Goal: Task Accomplishment & Management: Use online tool/utility

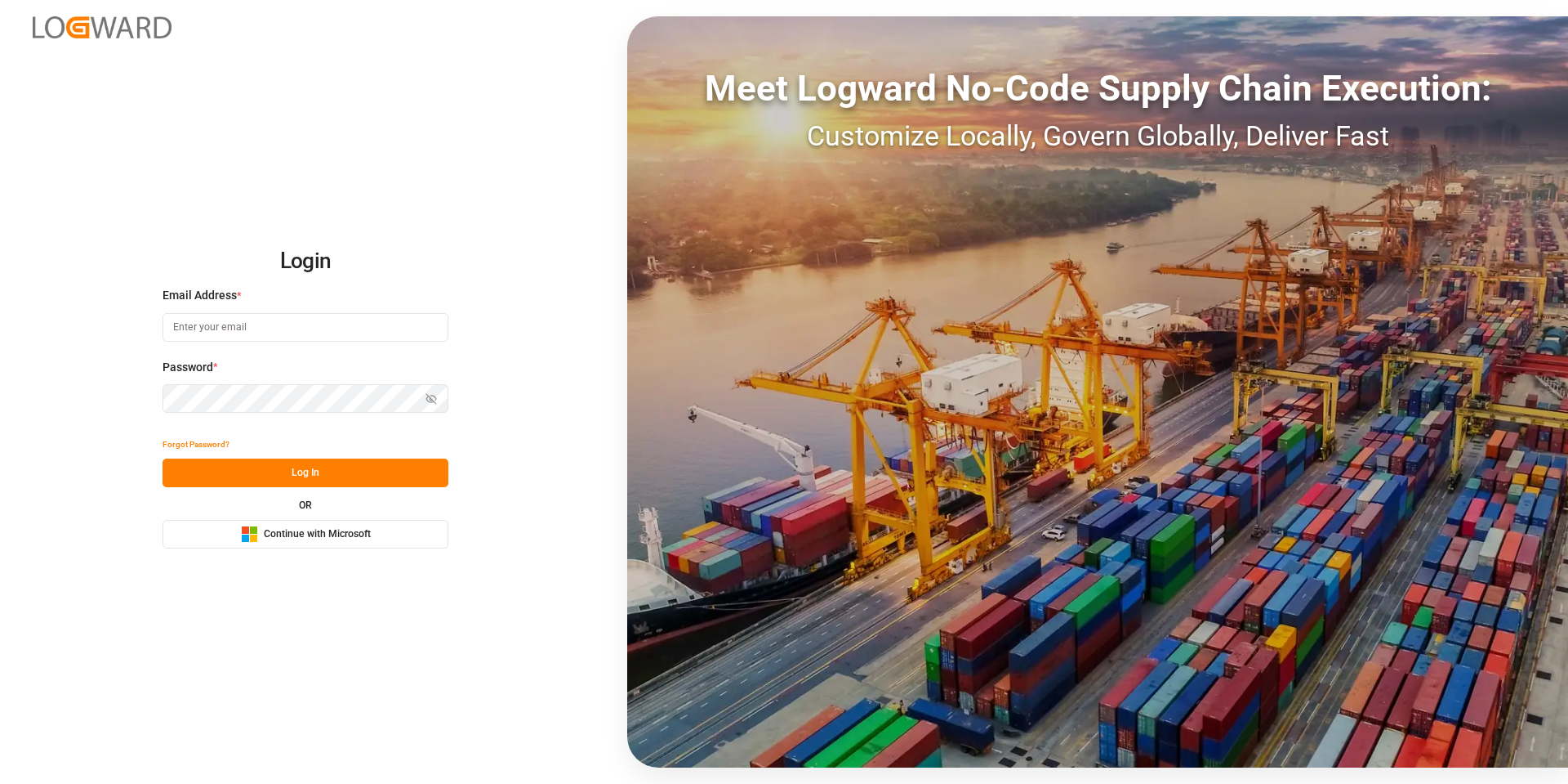
type input "[PERSON_NAME][EMAIL_ADDRESS][DOMAIN_NAME]"
click at [269, 479] on button "Log In" at bounding box center [305, 472] width 286 height 28
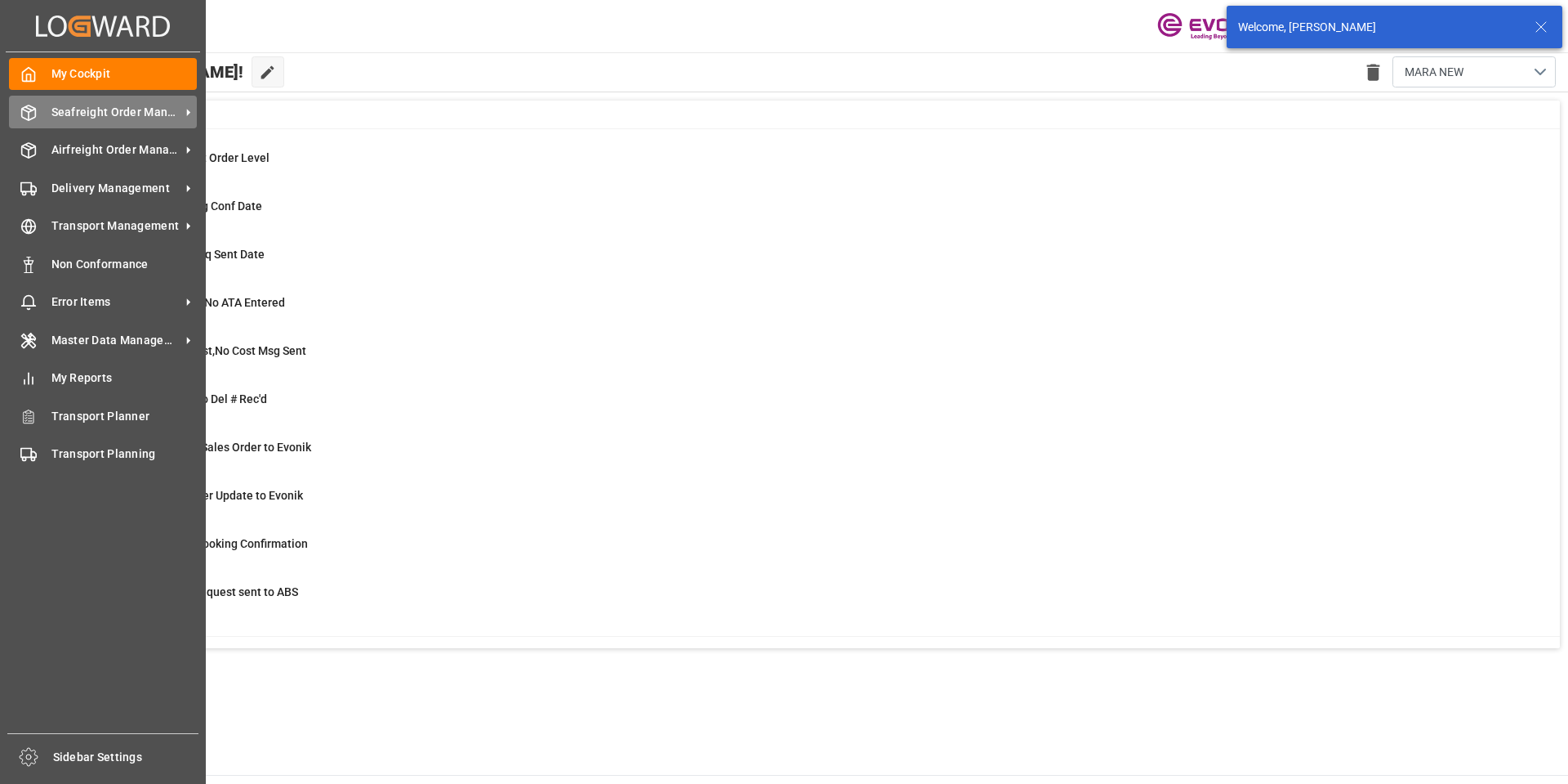
click at [41, 121] on div "Seafreight Order Management Seafreight Order Management" at bounding box center [102, 111] width 188 height 32
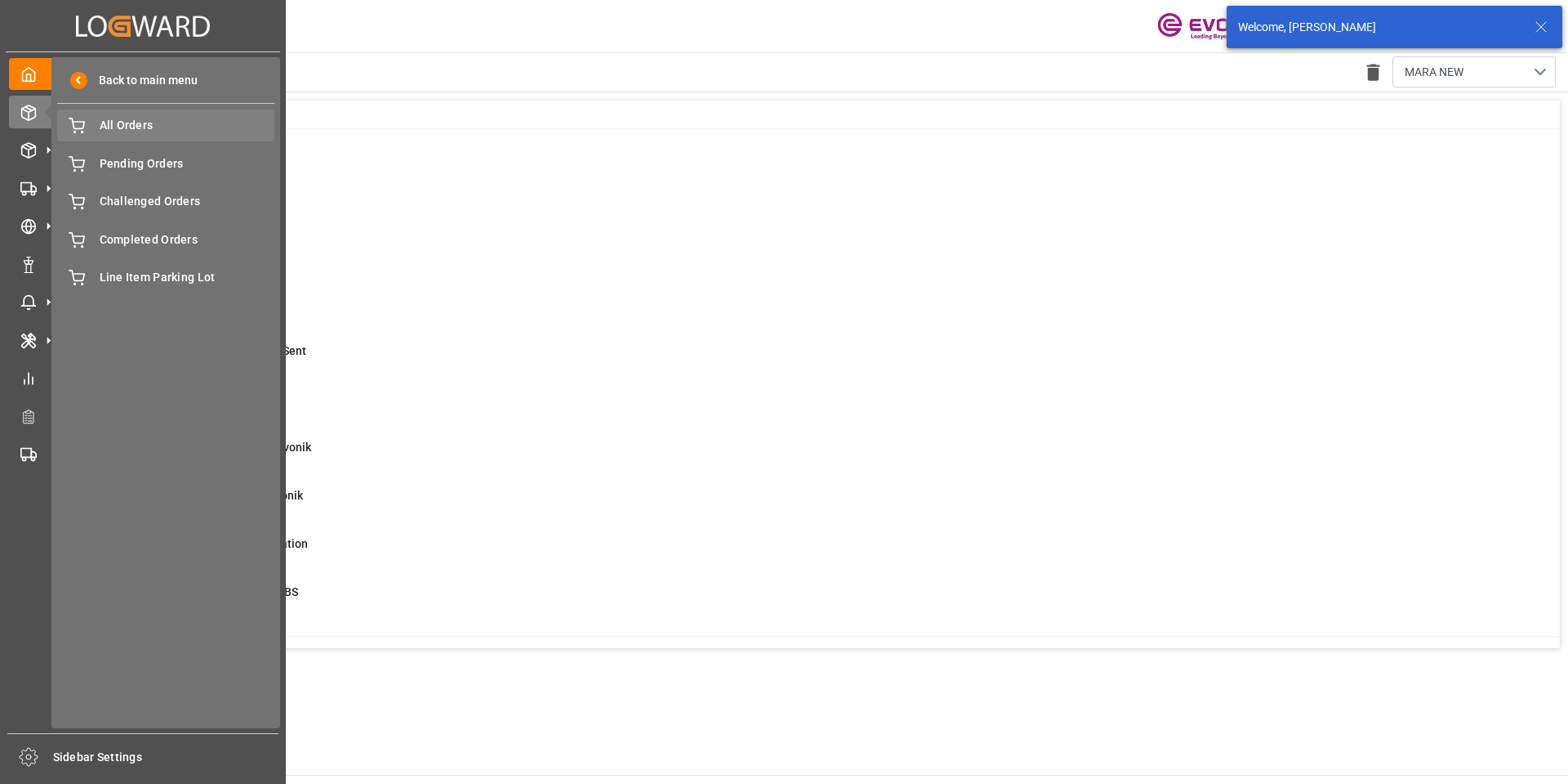
click at [115, 137] on div "All Orders All Orders" at bounding box center [166, 125] width 218 height 32
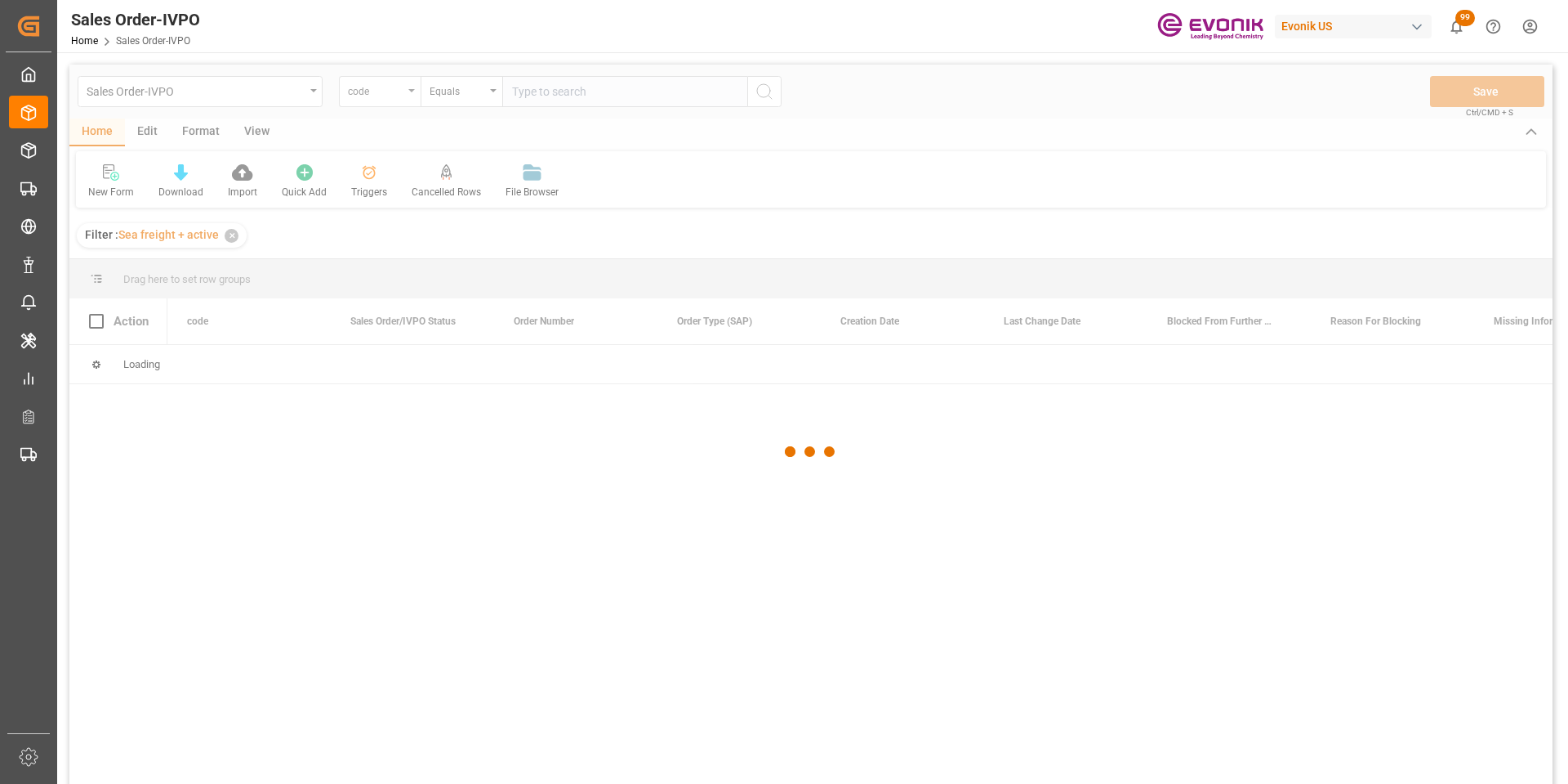
click at [392, 92] on div at bounding box center [811, 451] width 1483 height 774
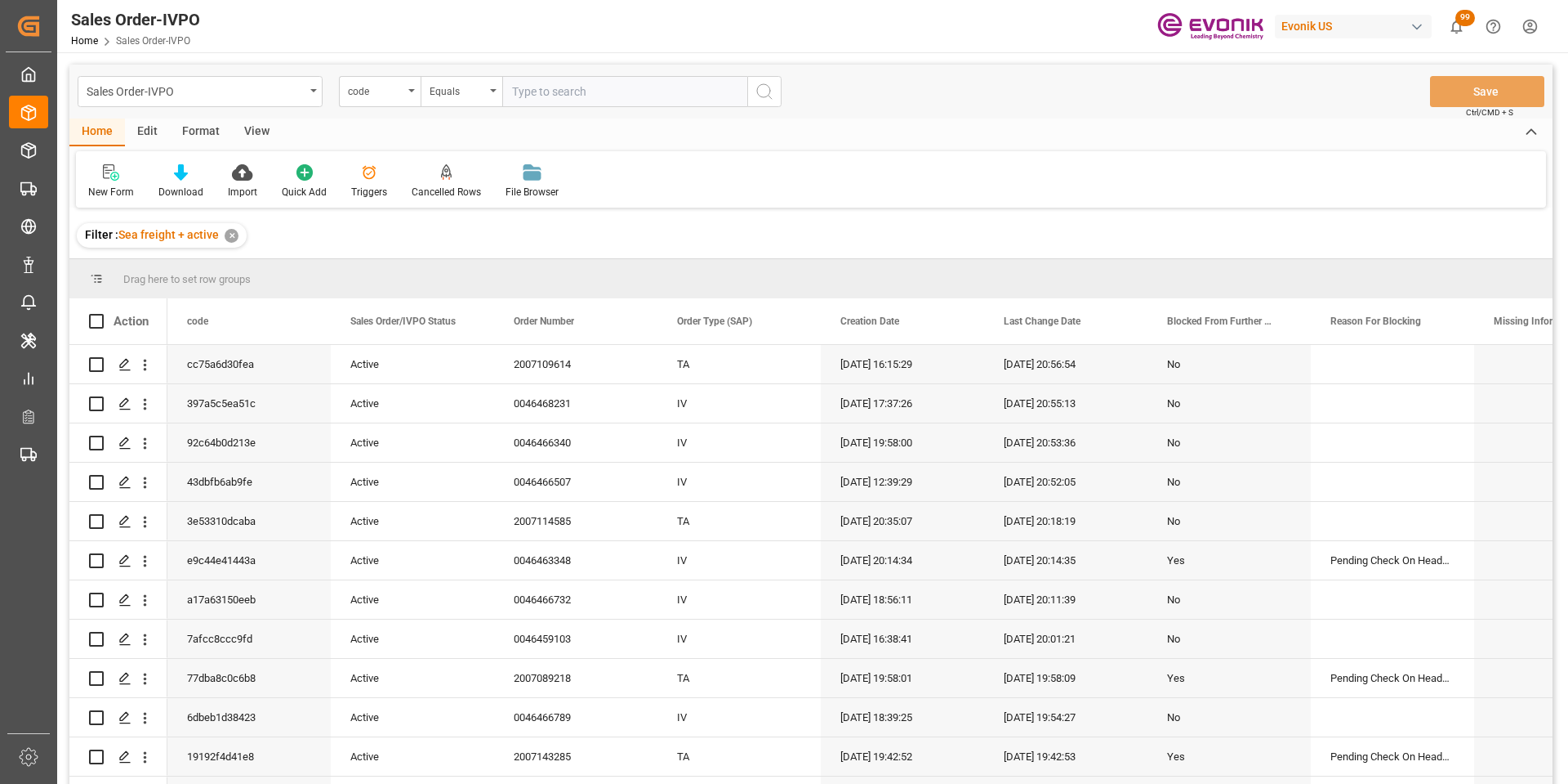
click at [378, 89] on div "code" at bounding box center [375, 89] width 55 height 18
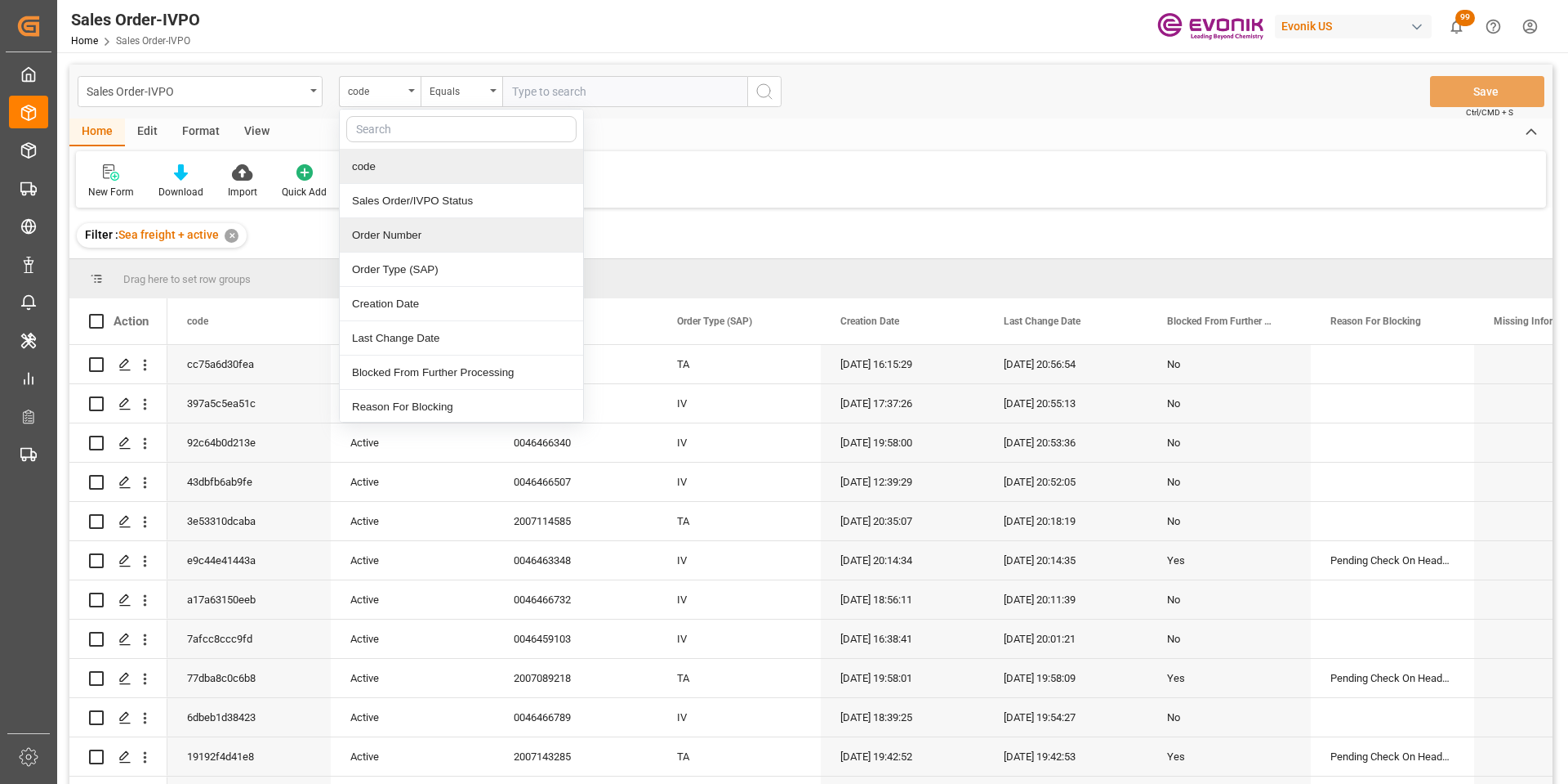
click at [392, 233] on div "Order Number" at bounding box center [462, 234] width 243 height 34
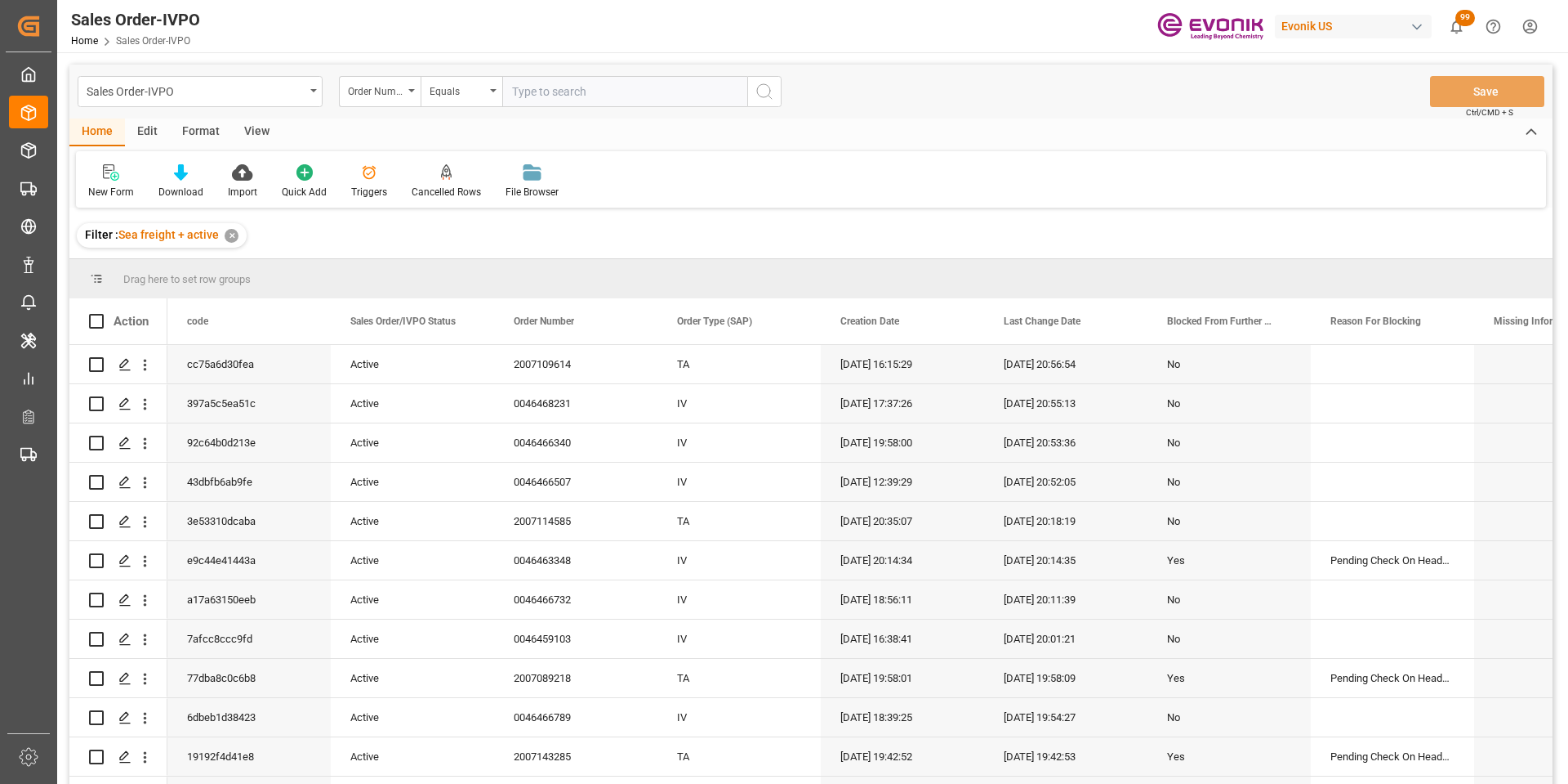
click at [535, 88] on input "text" at bounding box center [625, 91] width 245 height 31
paste input "0046460872"
type input "0046460872"
click at [763, 90] on icon "search button" at bounding box center [764, 91] width 19 height 19
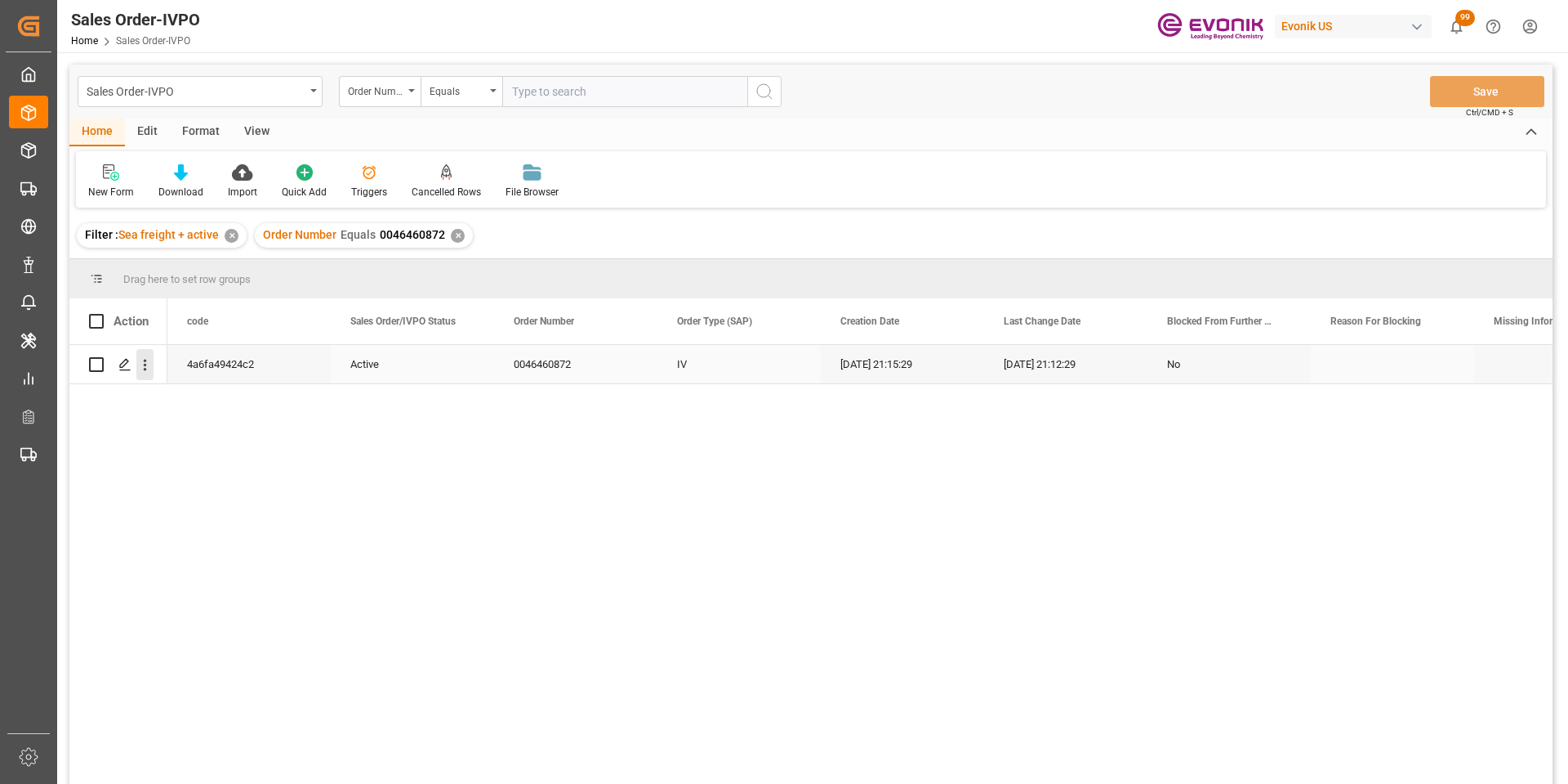
click at [143, 364] on icon "open menu" at bounding box center [145, 365] width 17 height 18
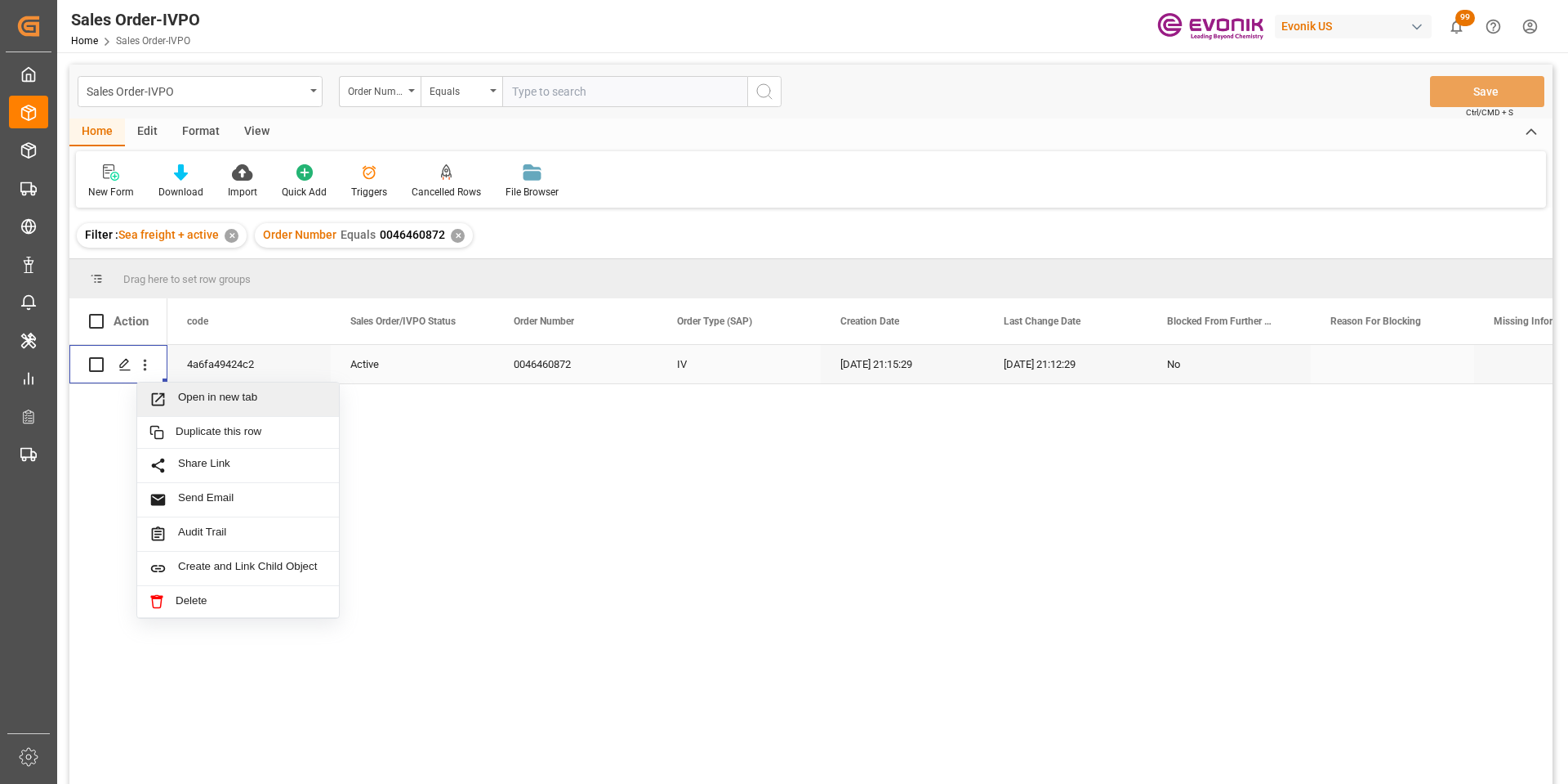
click at [179, 400] on span "Open in new tab" at bounding box center [252, 400] width 149 height 18
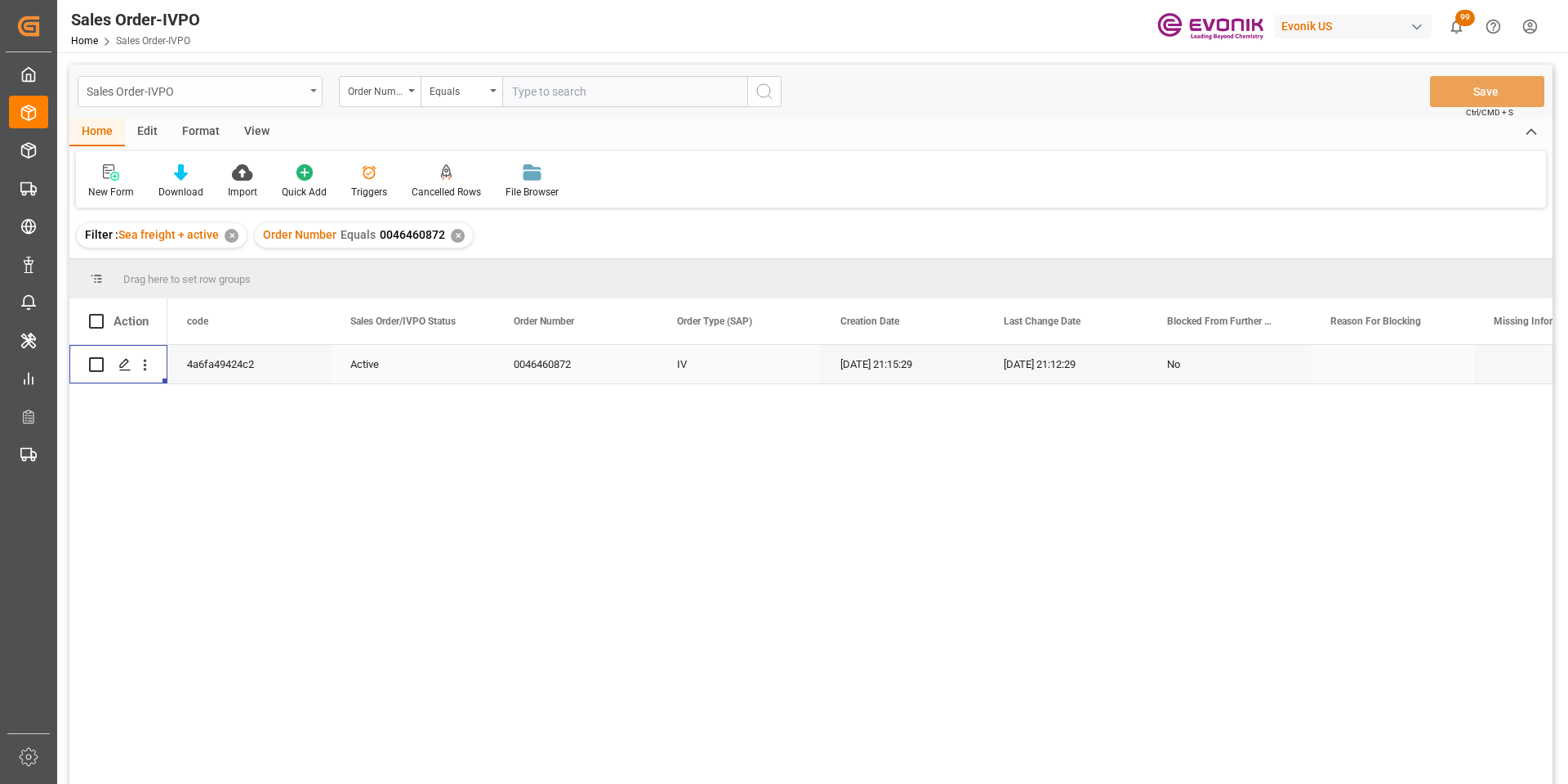
click at [202, 97] on div "Sales Order-IVPO" at bounding box center [195, 89] width 218 height 20
type input "shi"
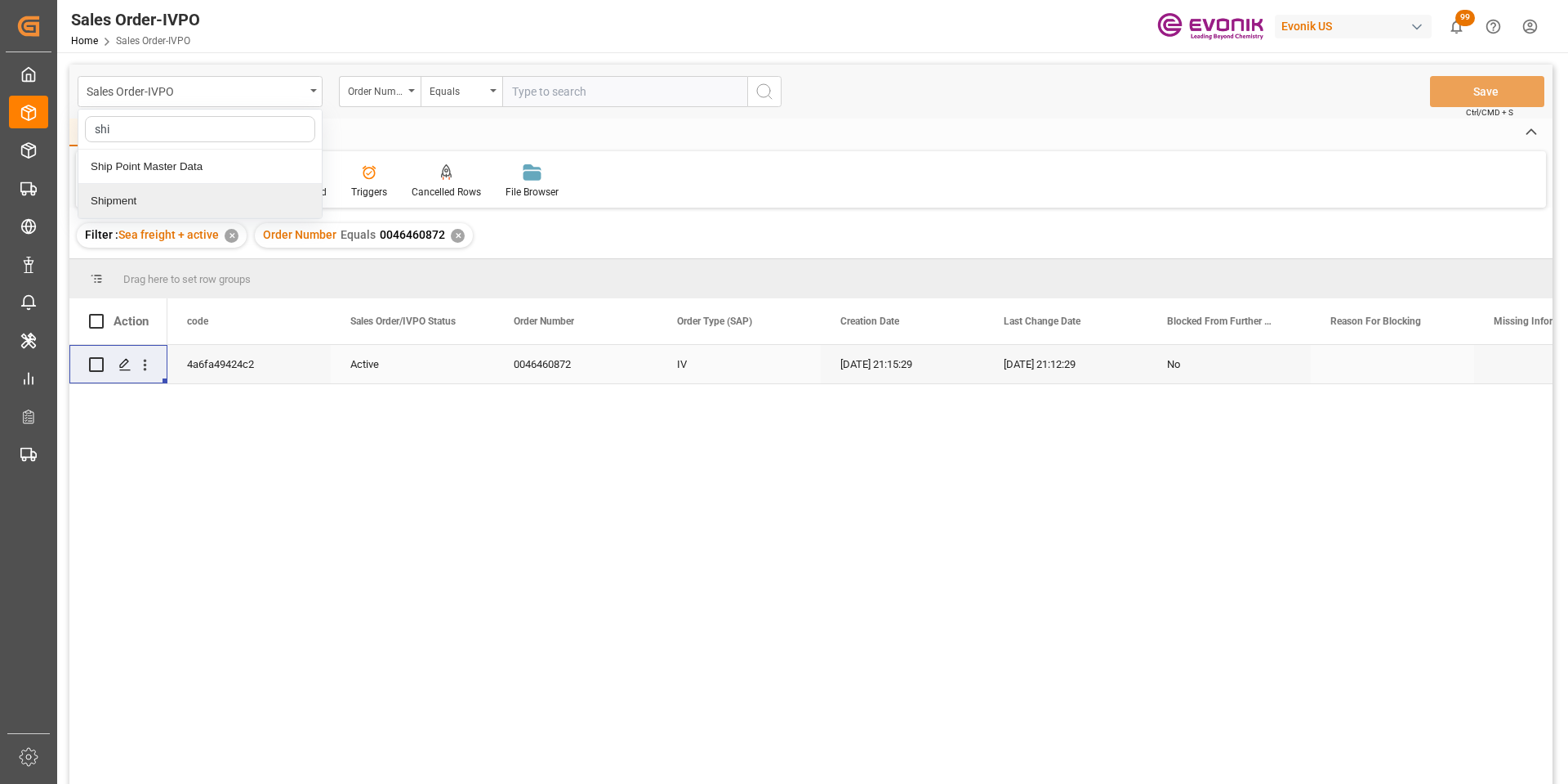
click at [133, 209] on div "Shipment" at bounding box center [200, 200] width 243 height 34
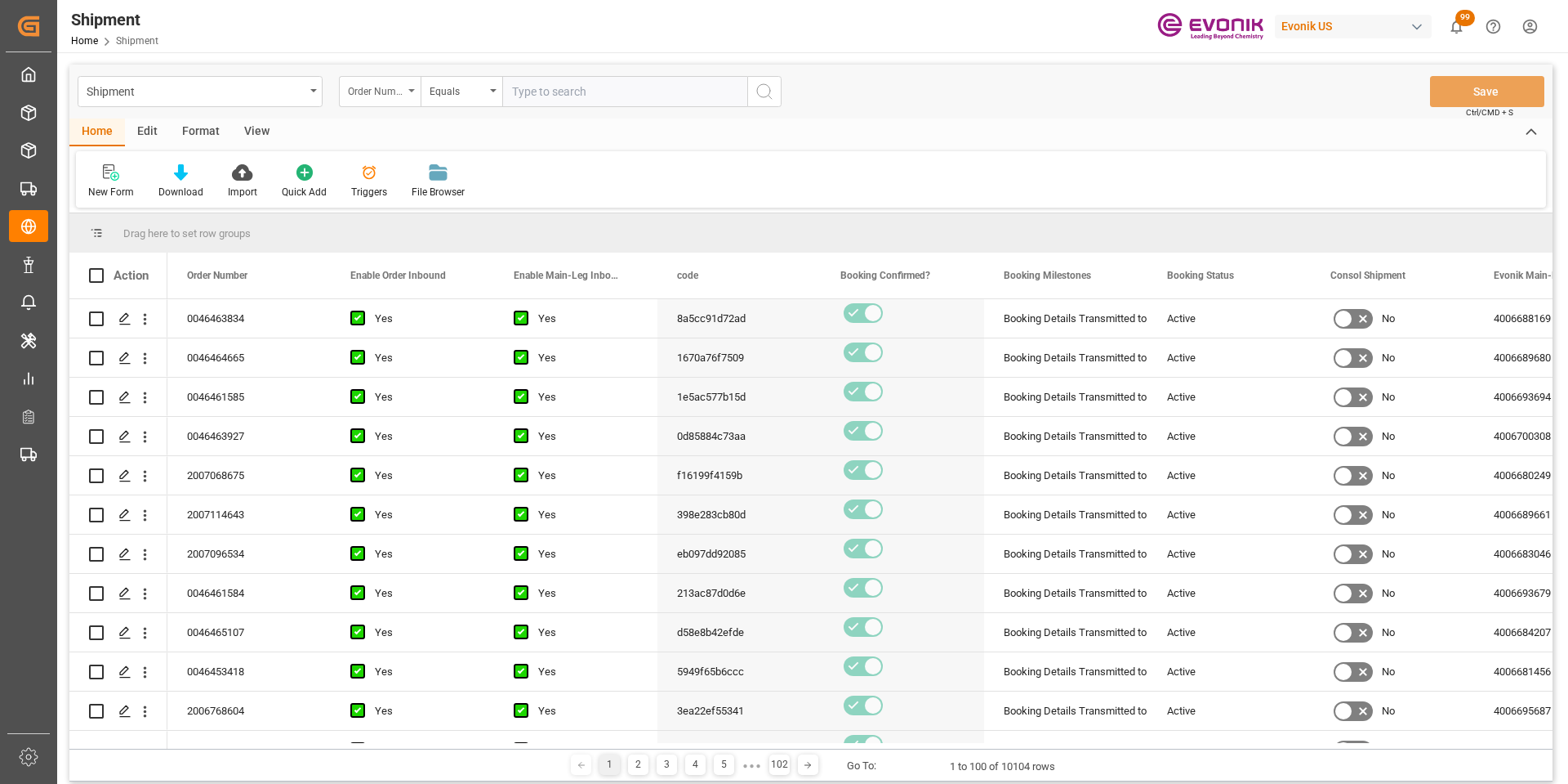
click at [370, 89] on div "Order Number" at bounding box center [375, 89] width 55 height 18
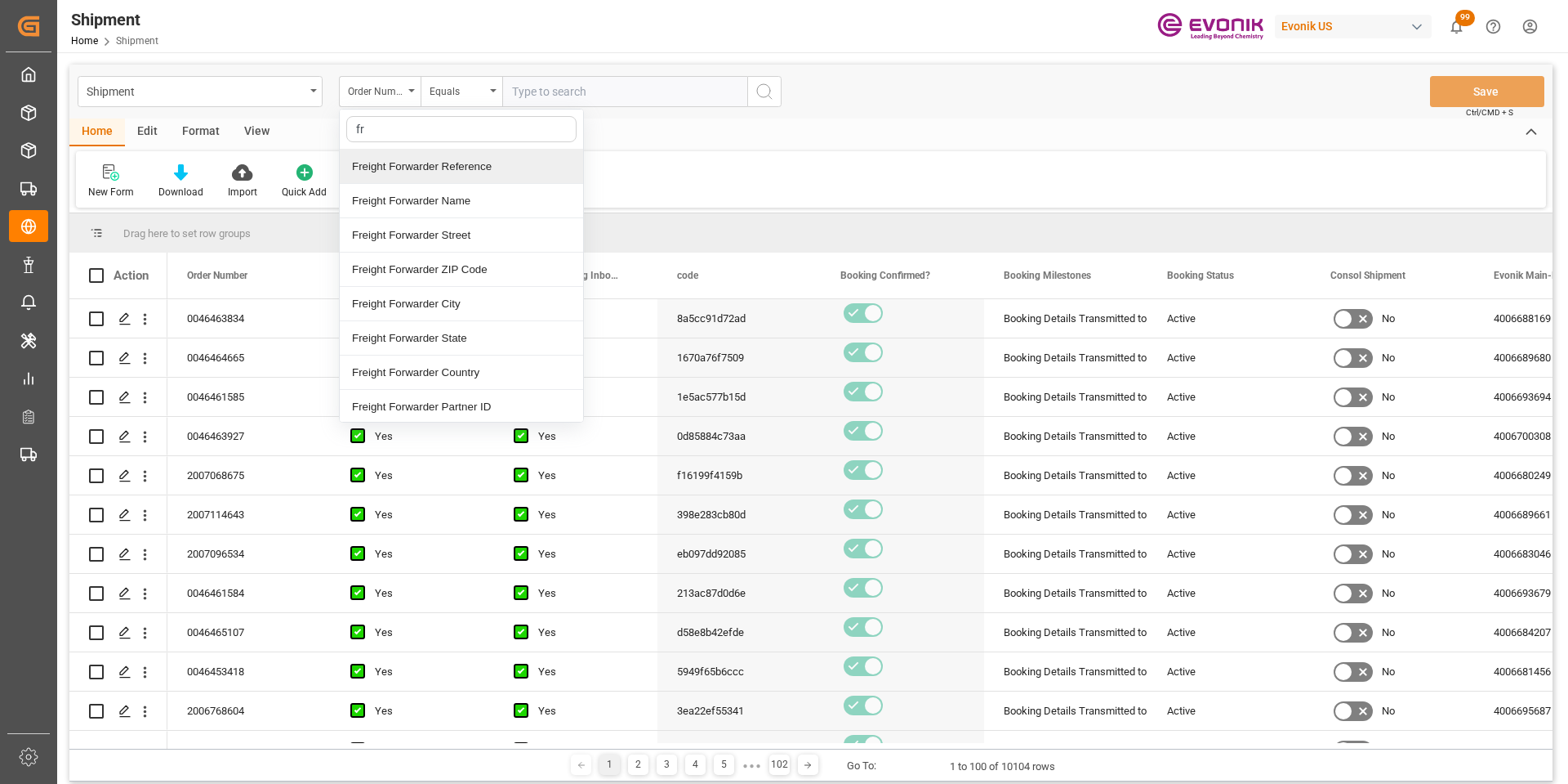
type input "fre"
click at [397, 176] on div "Freight Forwarder Reference" at bounding box center [462, 166] width 243 height 34
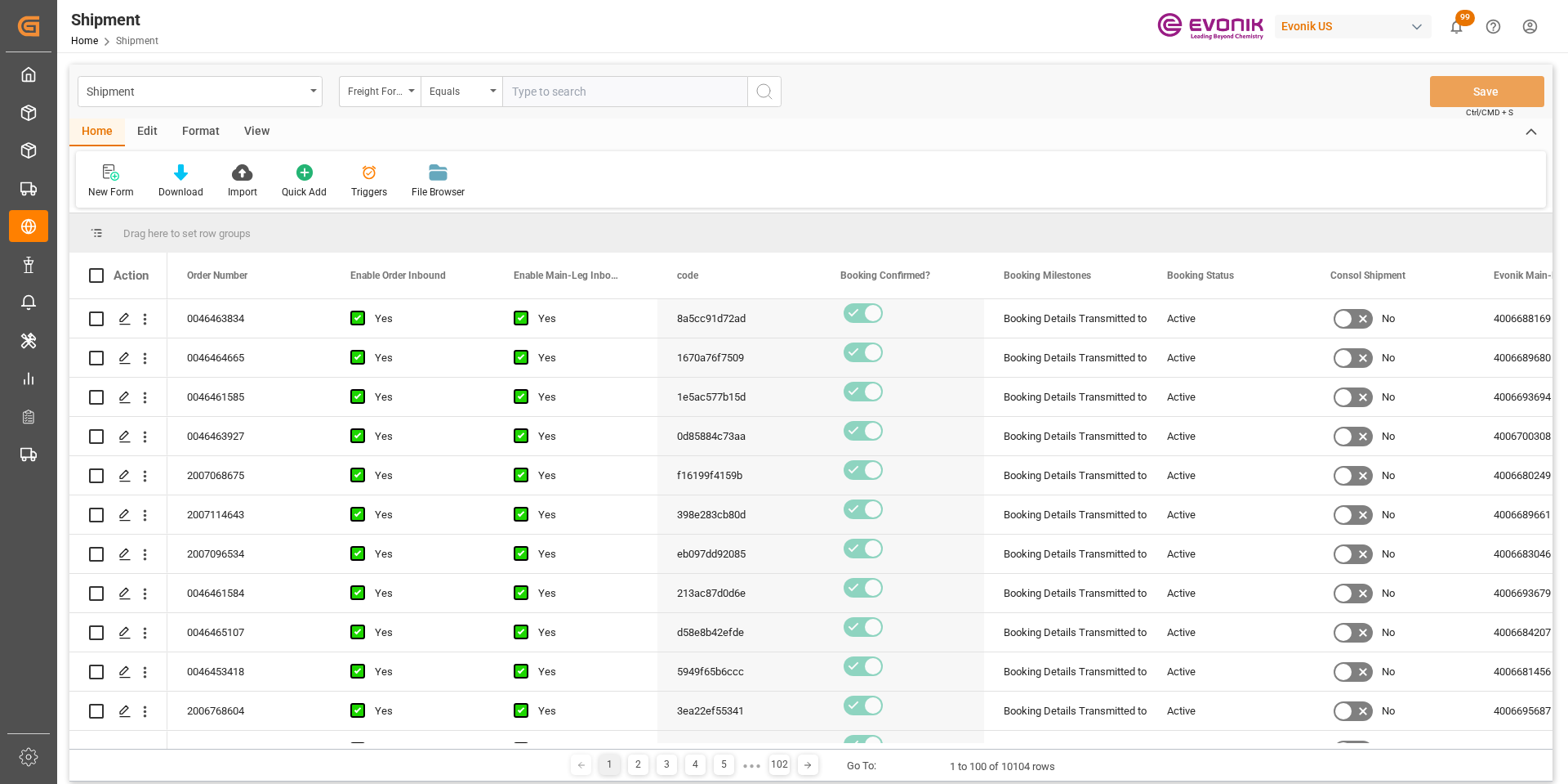
click at [583, 95] on input "text" at bounding box center [625, 91] width 245 height 31
paste input "251005010013"
type input "251005010013"
click at [401, 94] on div "Freight Forwarder Reference" at bounding box center [375, 89] width 55 height 18
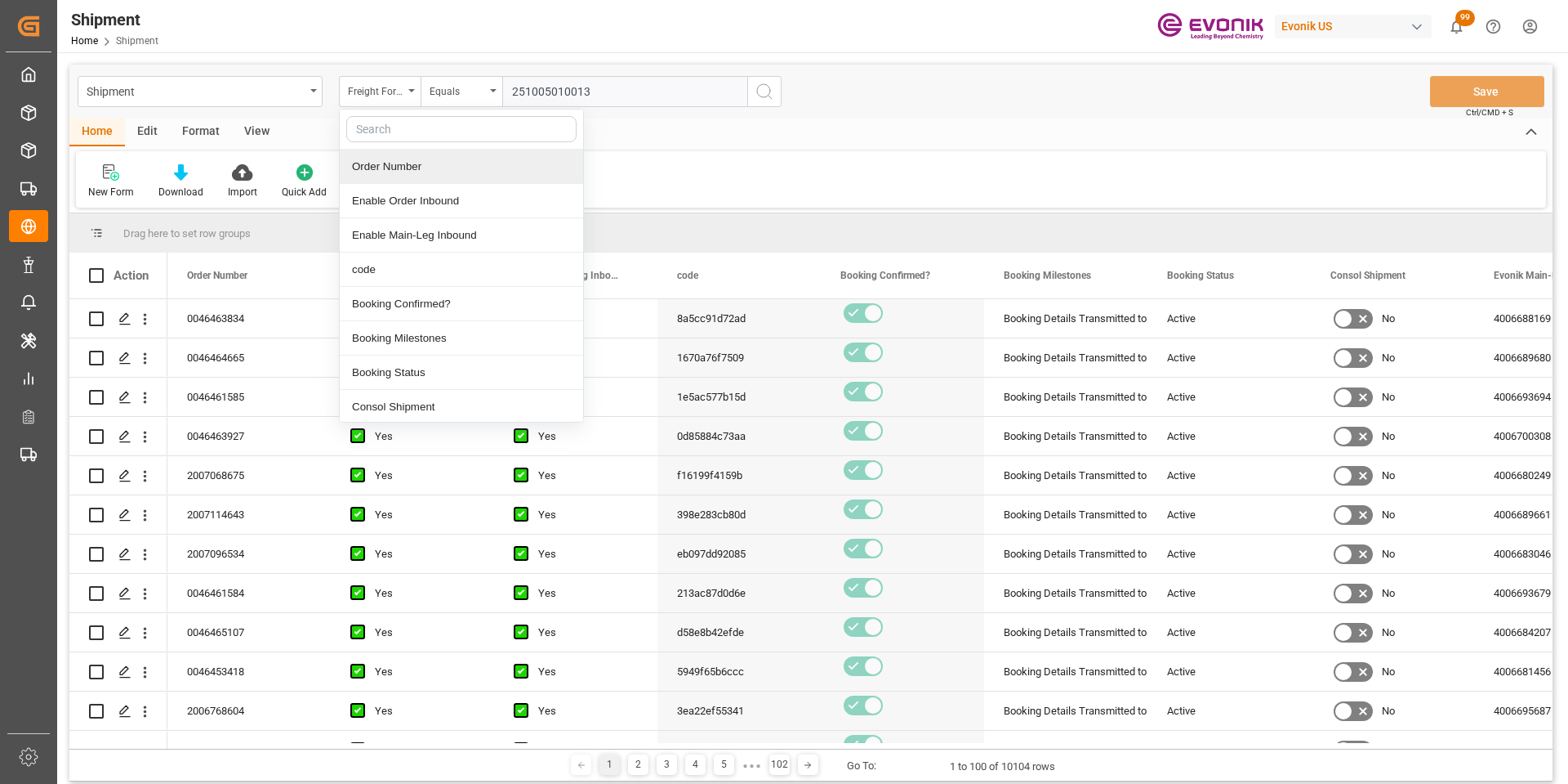
click at [422, 166] on div "Order Number" at bounding box center [462, 166] width 243 height 34
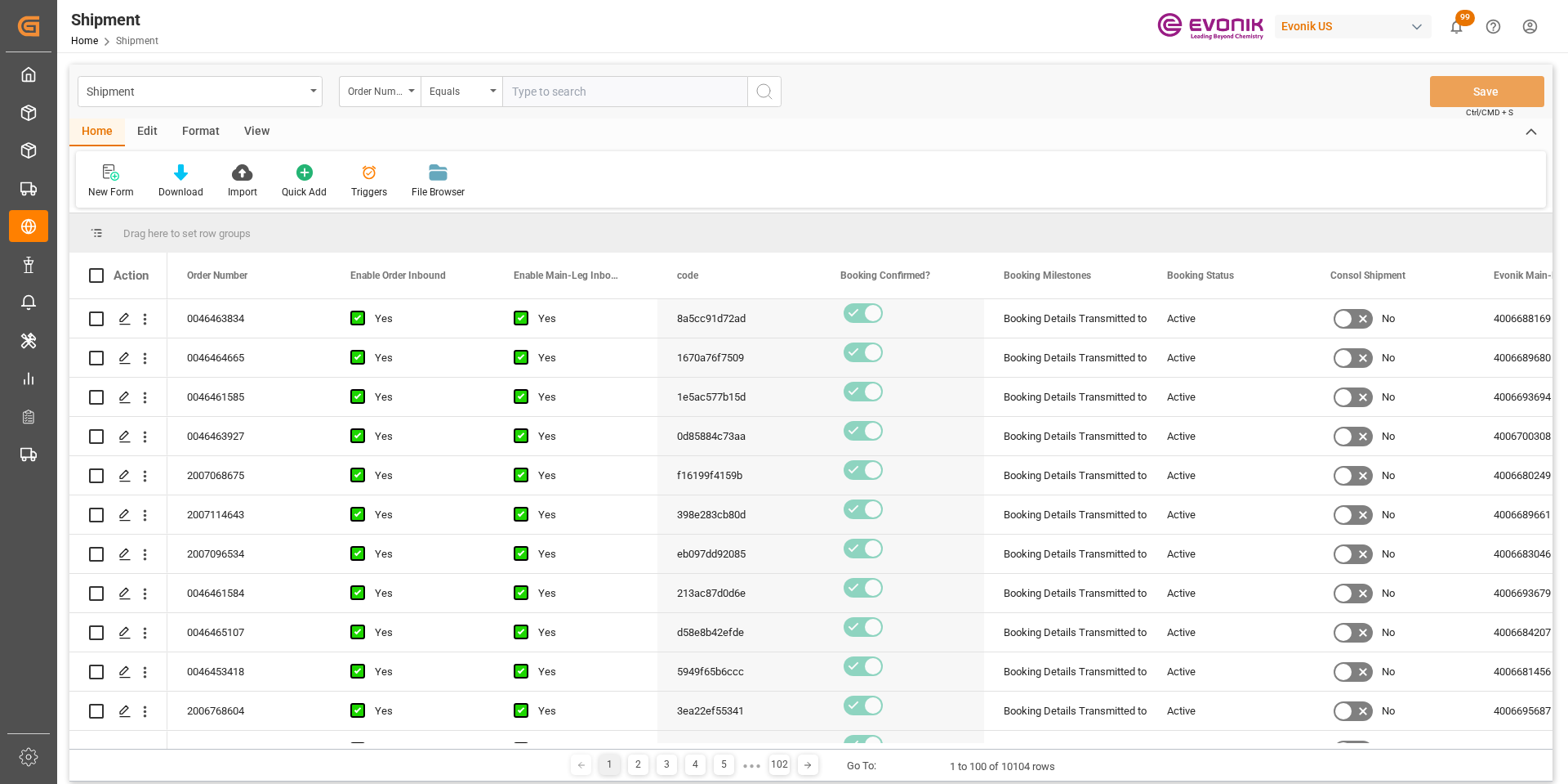
click at [581, 89] on input "text" at bounding box center [625, 91] width 245 height 31
paste input "0046462091"
type input "0046462091"
click at [770, 86] on icon "search button" at bounding box center [764, 91] width 19 height 19
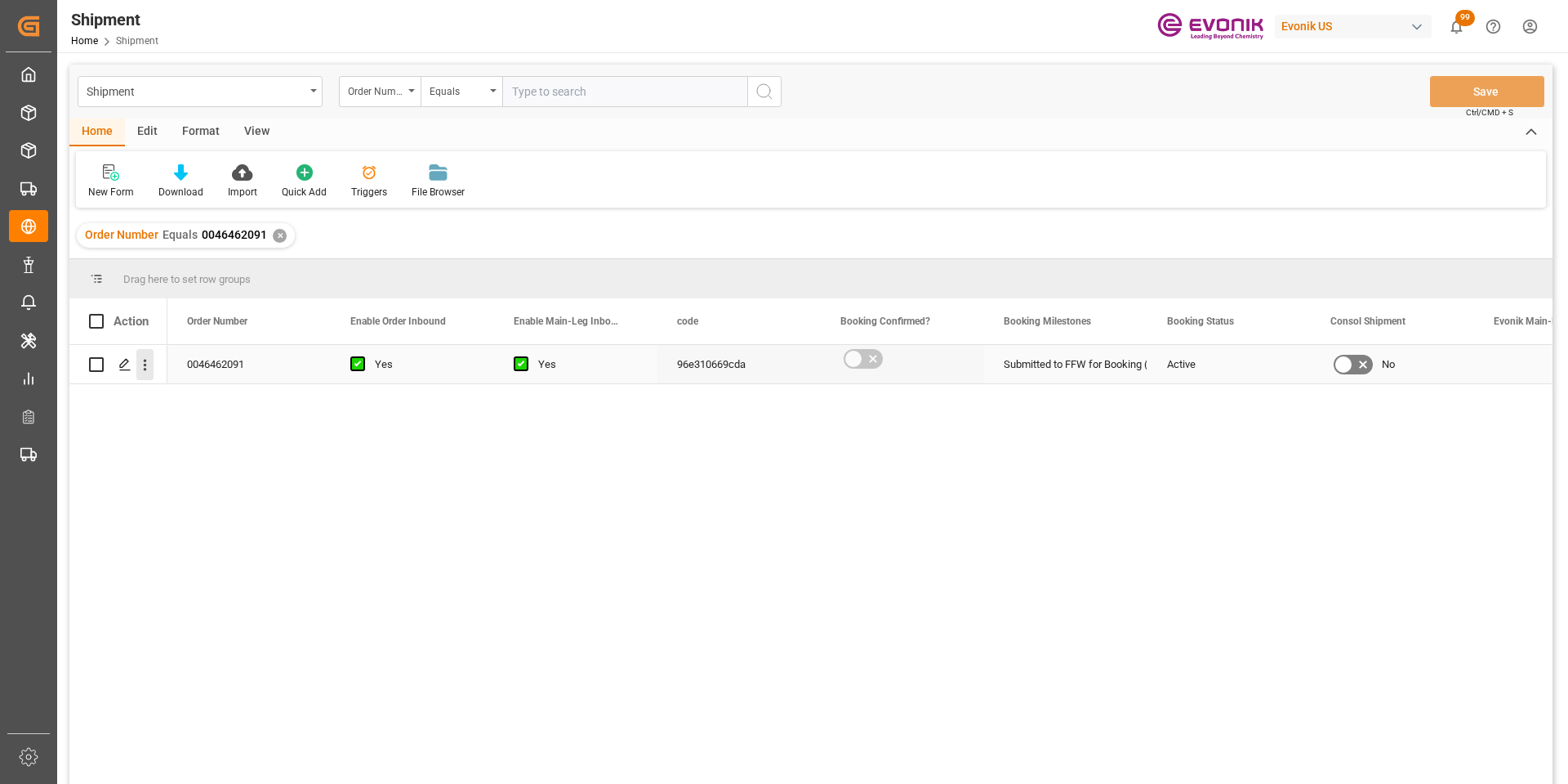
click at [151, 366] on icon "open menu" at bounding box center [145, 365] width 17 height 18
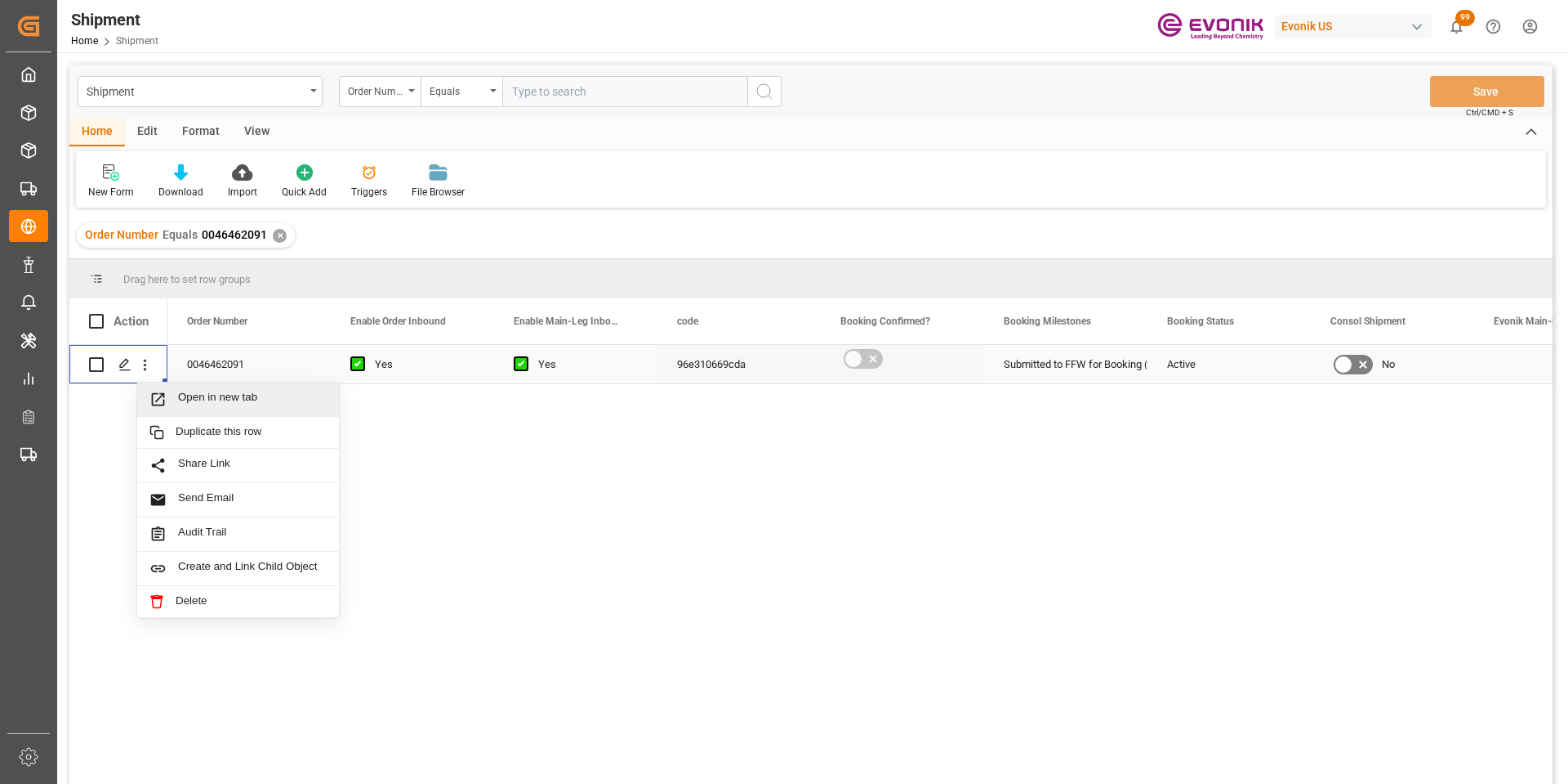
click at [175, 404] on span "Press SPACE to select this row." at bounding box center [163, 400] width 28 height 18
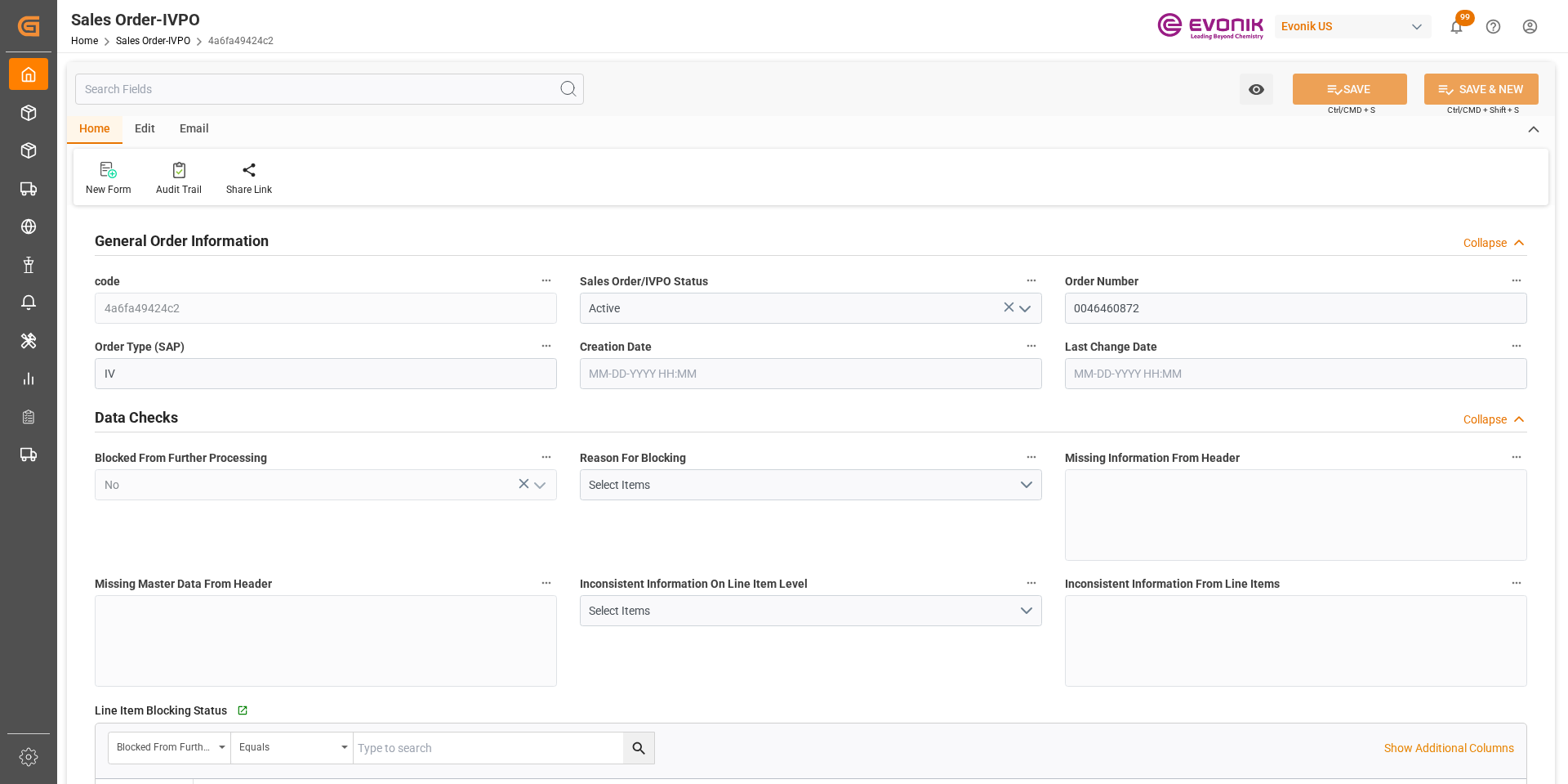
type input "CNSHA"
type input "0"
type input "1"
type input "1110"
type input "06-25-2025 21:15"
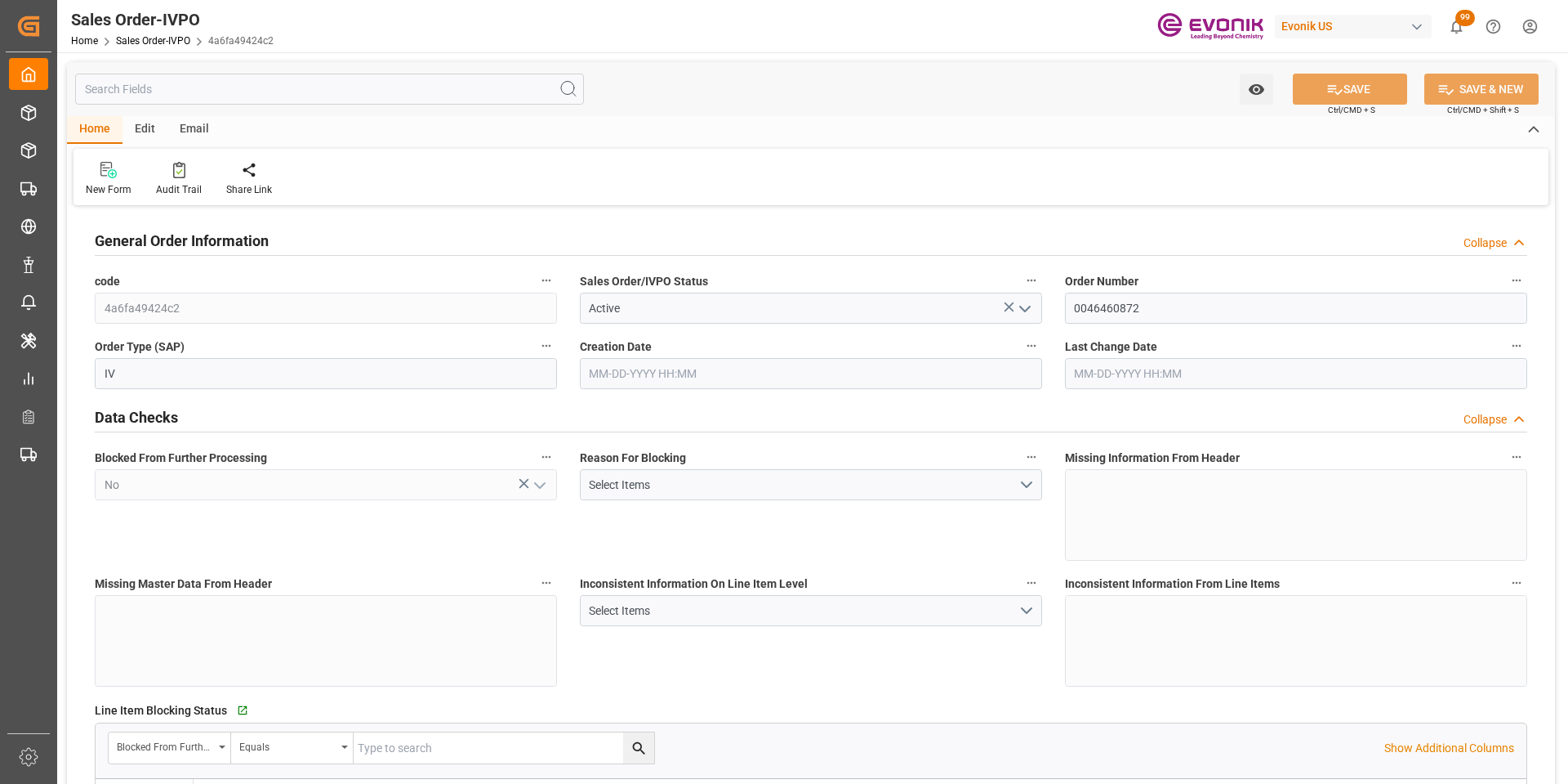
type input "07-21-2025 21:12"
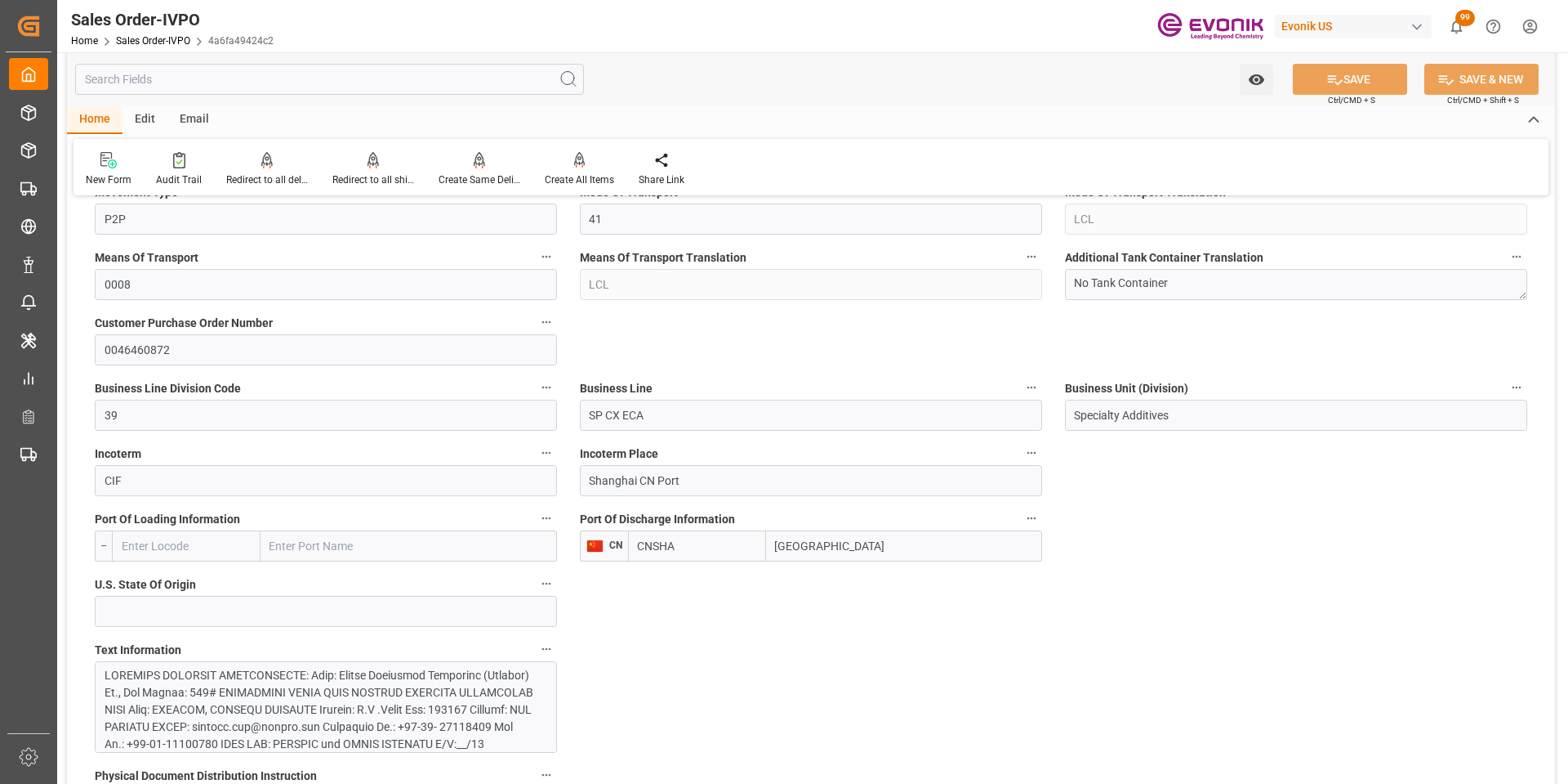
scroll to position [980, 0]
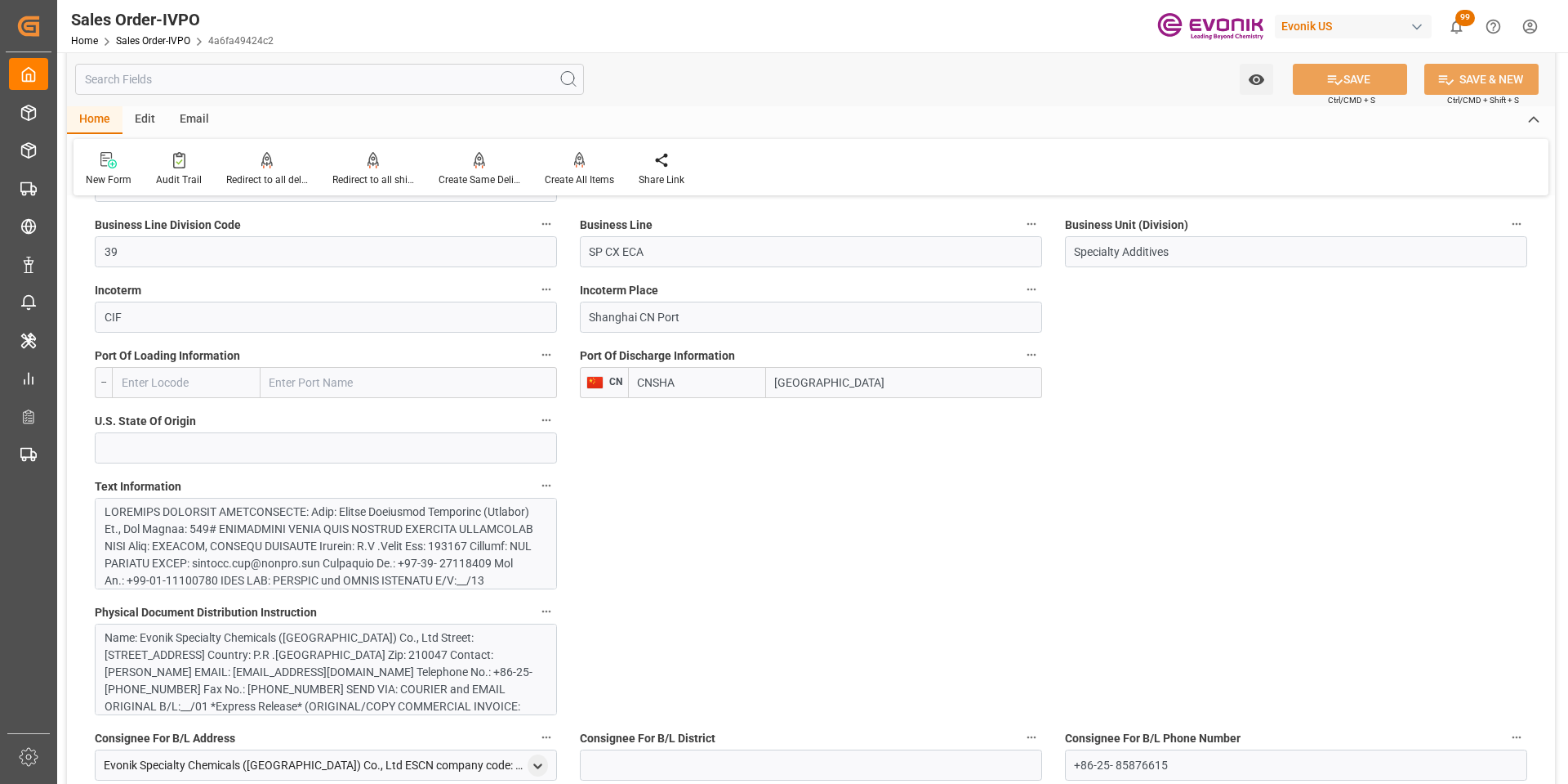
click at [267, 541] on div at bounding box center [320, 744] width 431 height 481
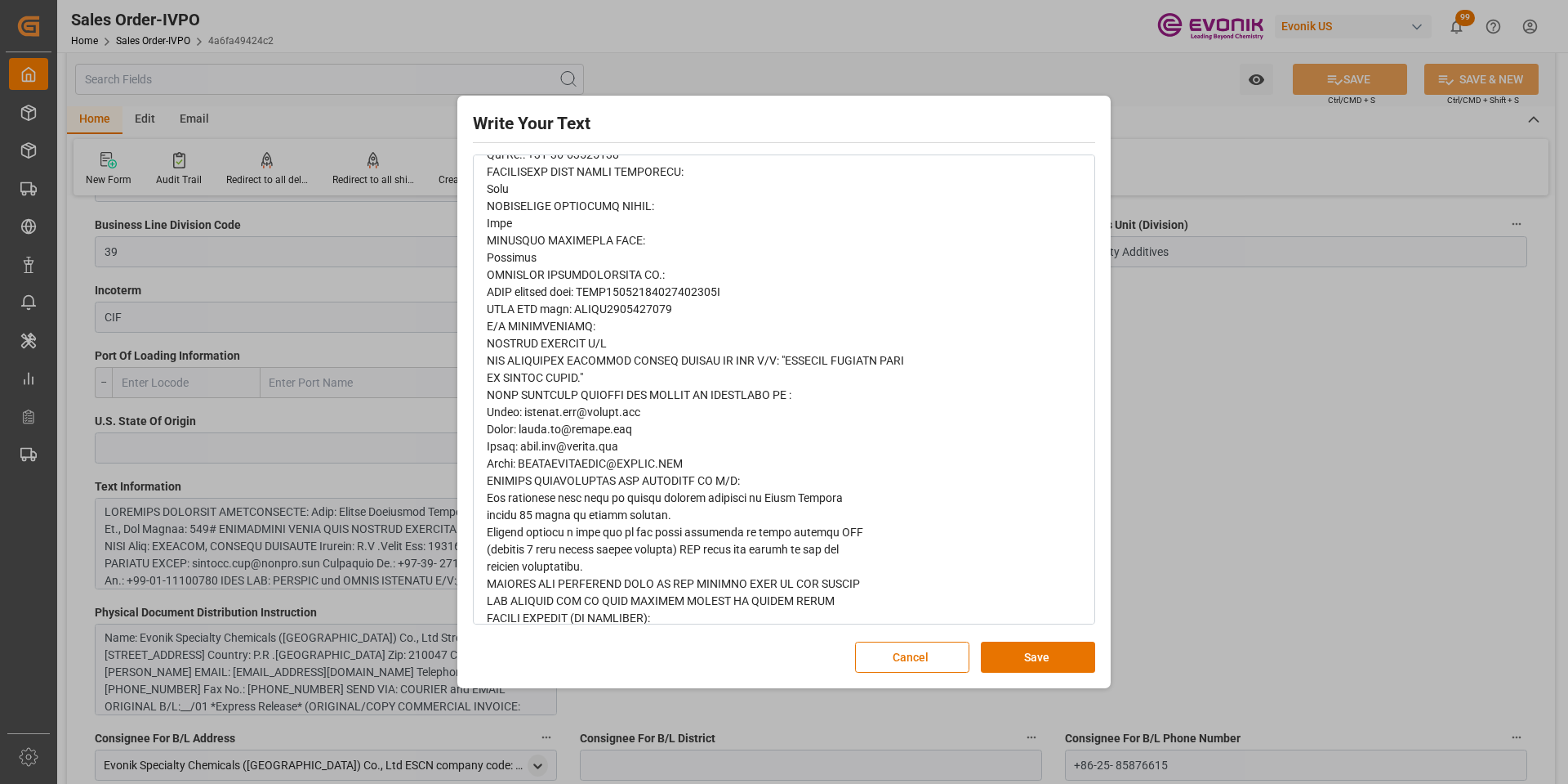
scroll to position [687, 0]
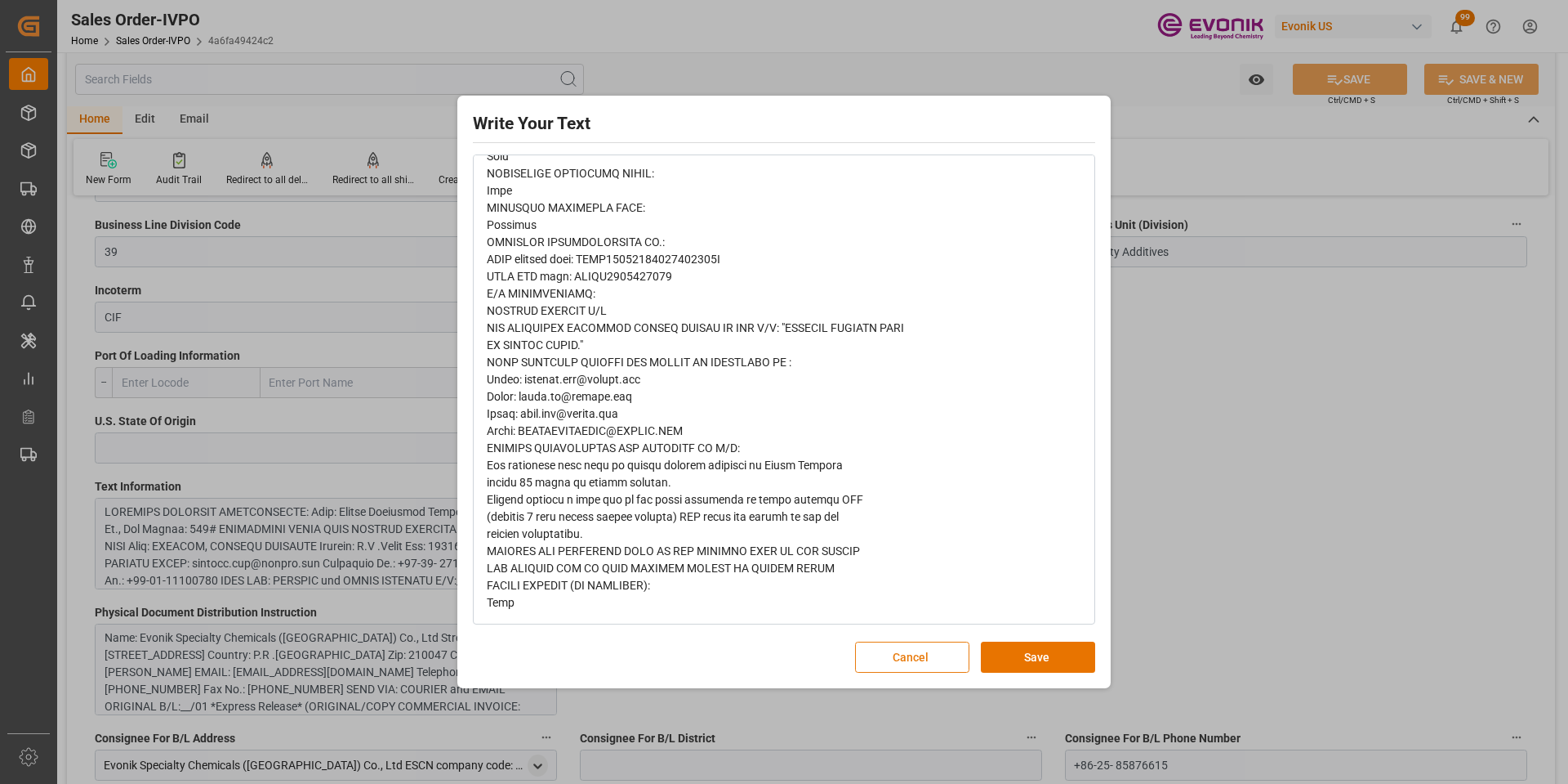
click at [881, 658] on button "Cancel" at bounding box center [913, 658] width 115 height 31
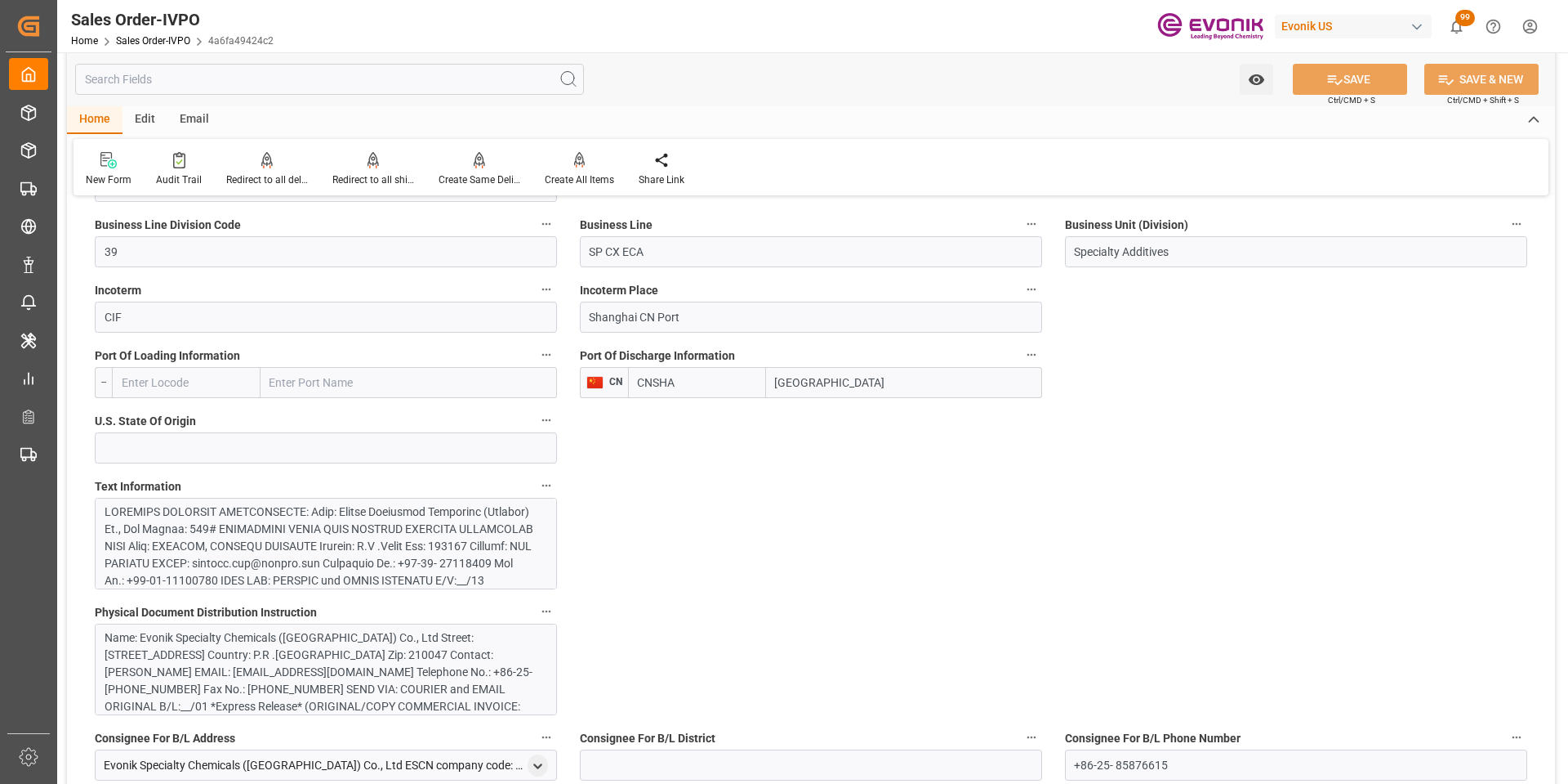
scroll to position [1389, 0]
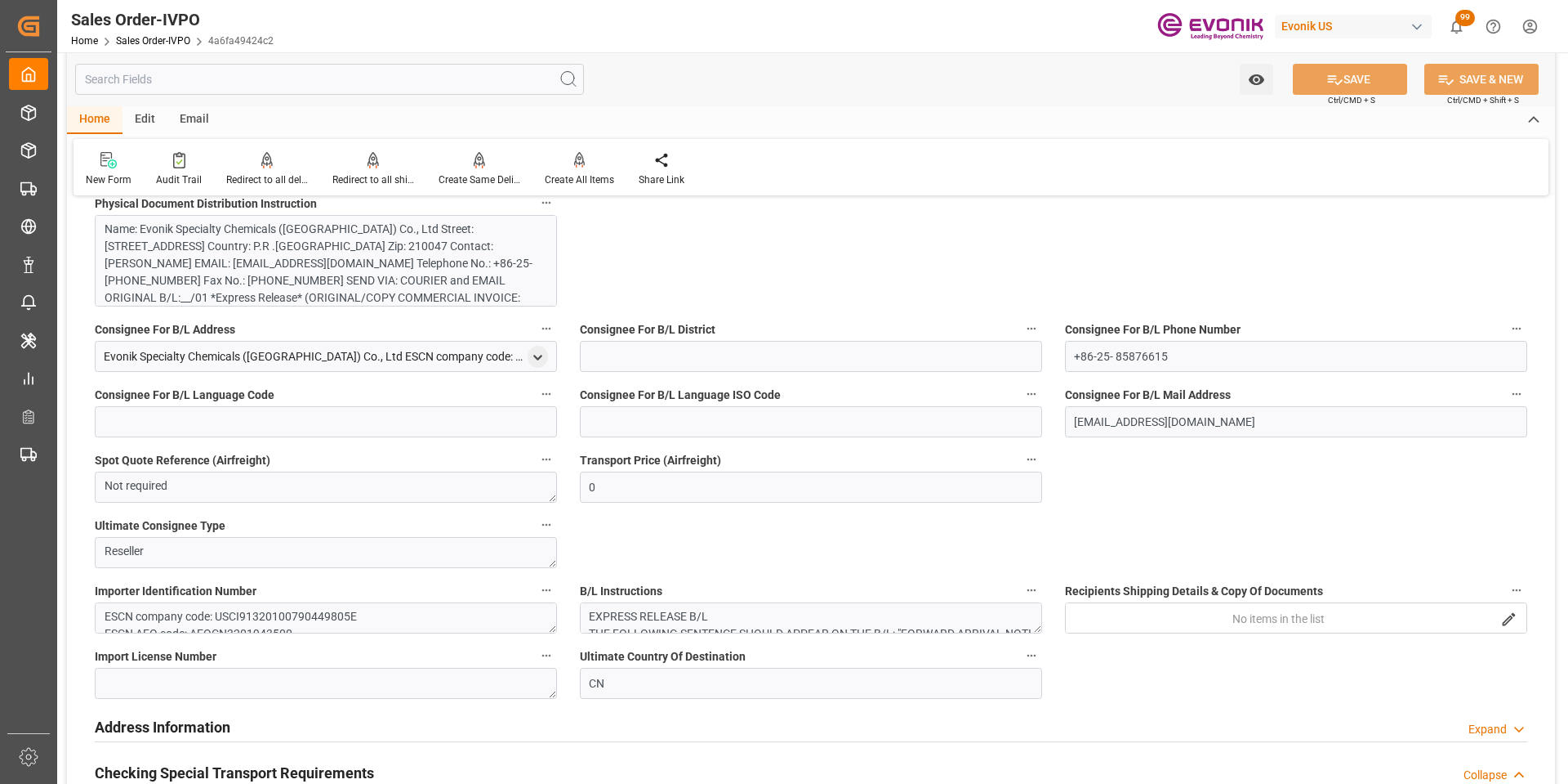
click at [325, 275] on div "Name: Evonik Specialty Chemicals (Nanjing) Co., Ltd Street: 168# XIAOYINGHE SOU…" at bounding box center [320, 289] width 431 height 137
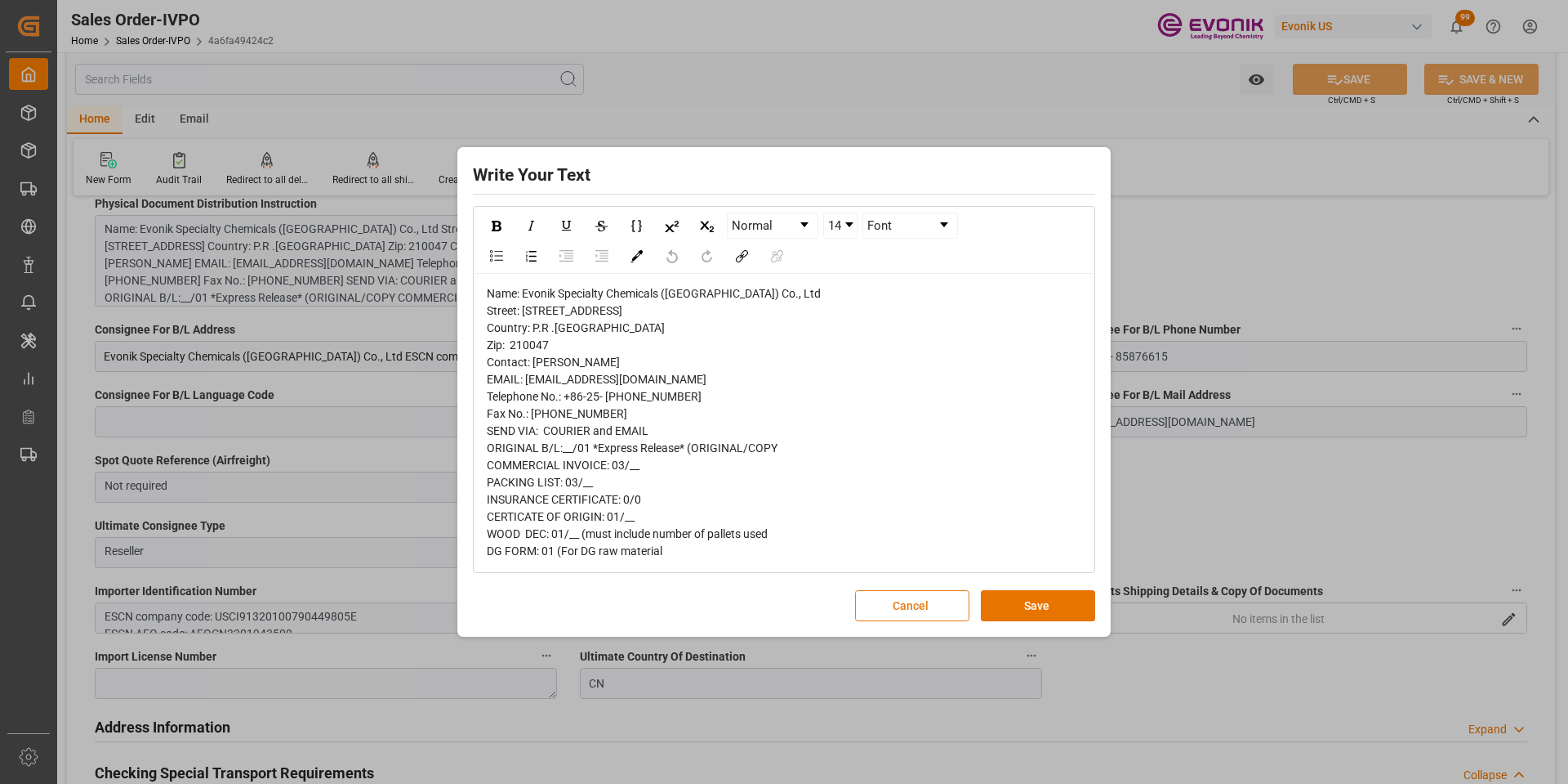
click at [910, 614] on button "Cancel" at bounding box center [913, 606] width 115 height 31
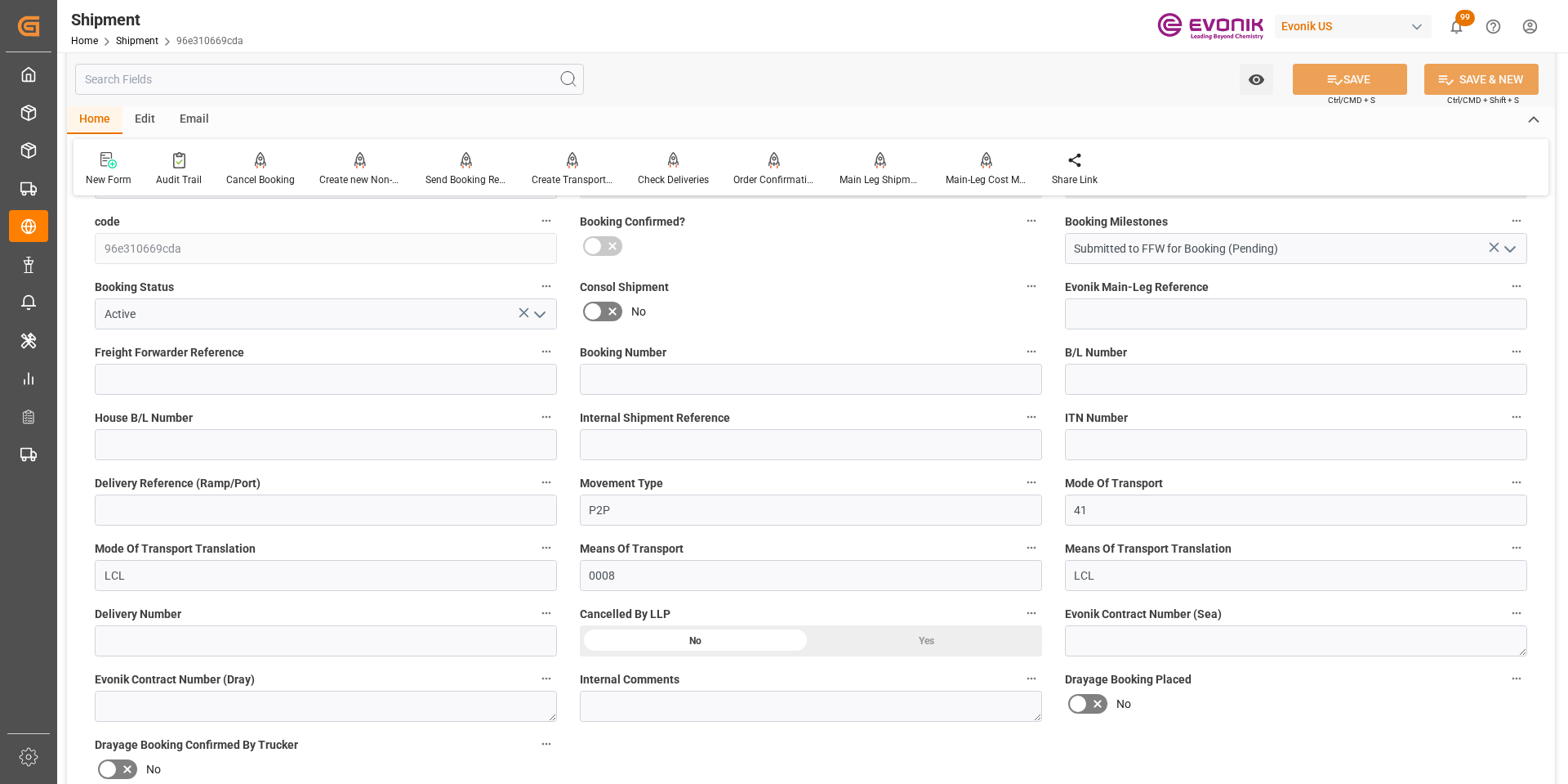
scroll to position [654, 0]
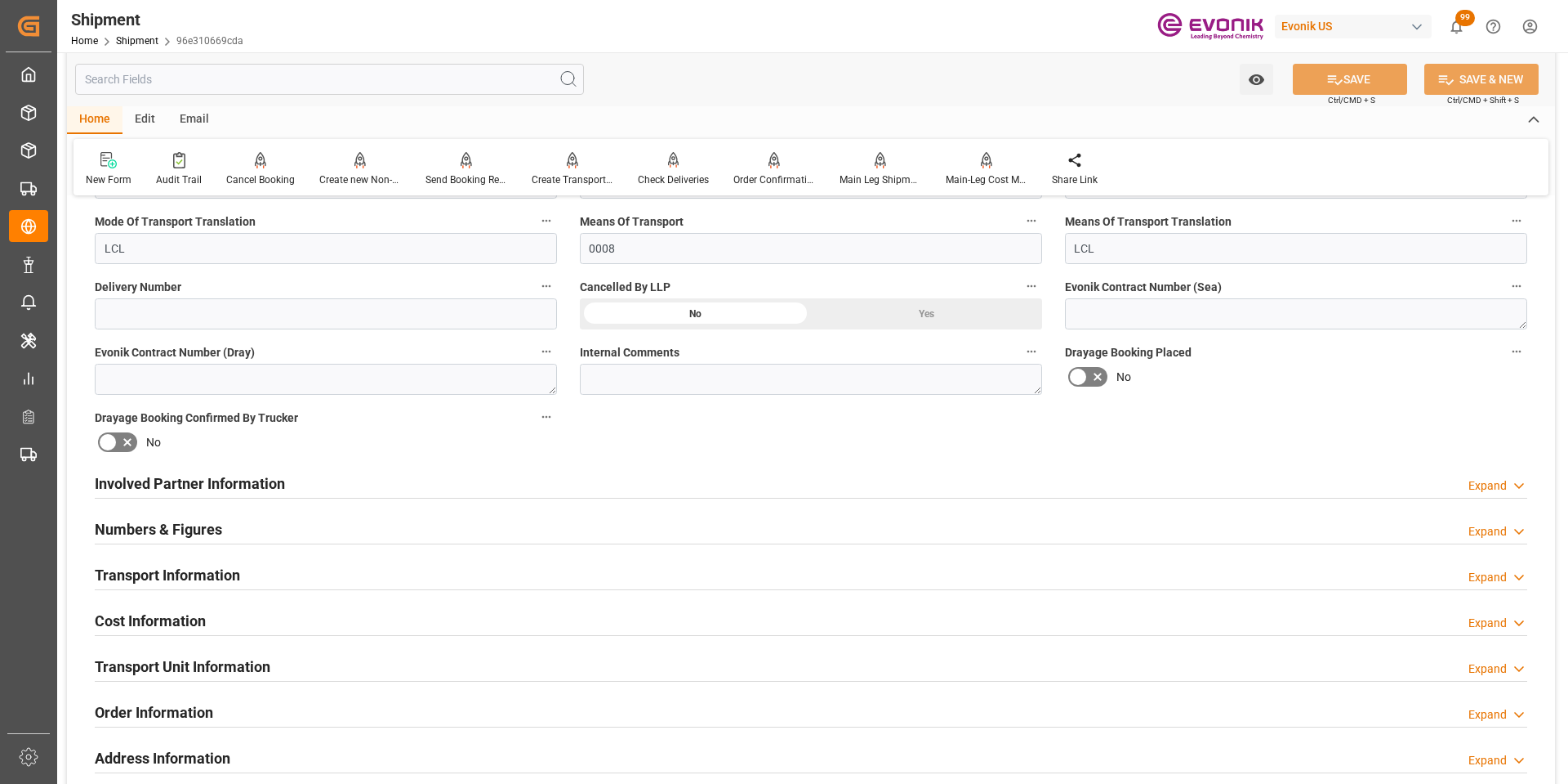
click at [354, 481] on div "Involved Partner Information Expand" at bounding box center [811, 482] width 1433 height 31
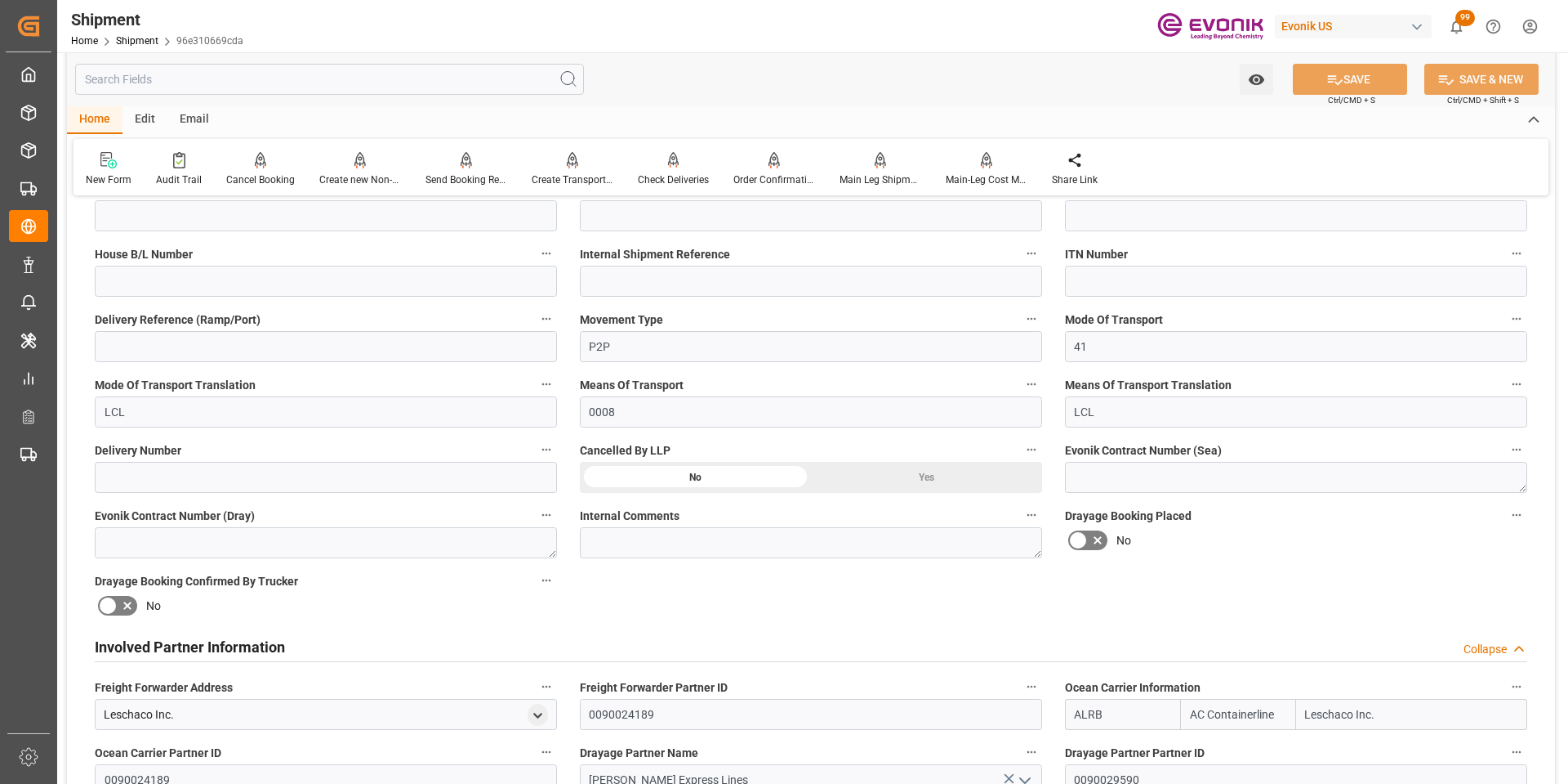
scroll to position [735, 0]
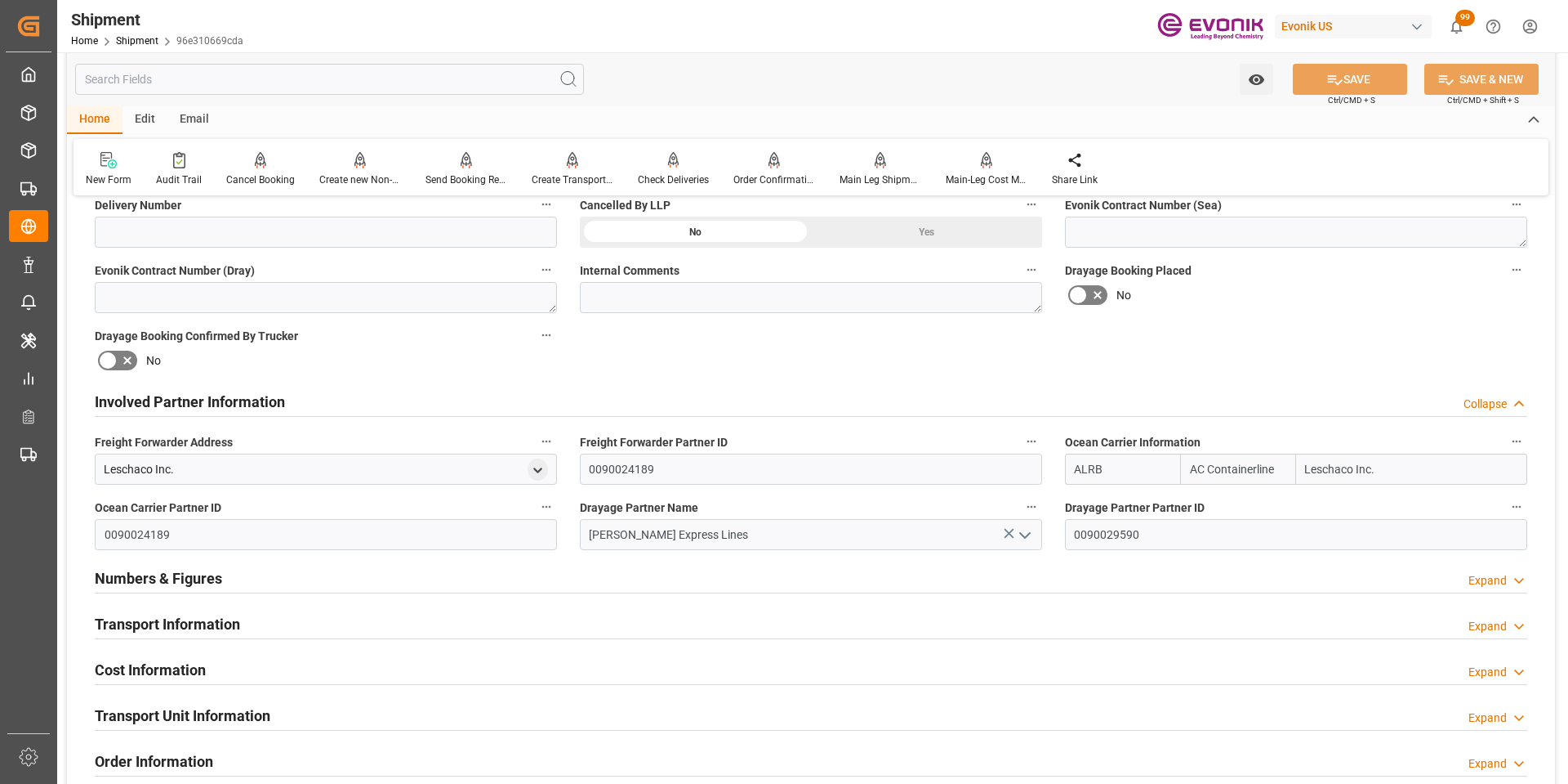
click at [181, 585] on h2 "Numbers & Figures" at bounding box center [157, 578] width 127 height 22
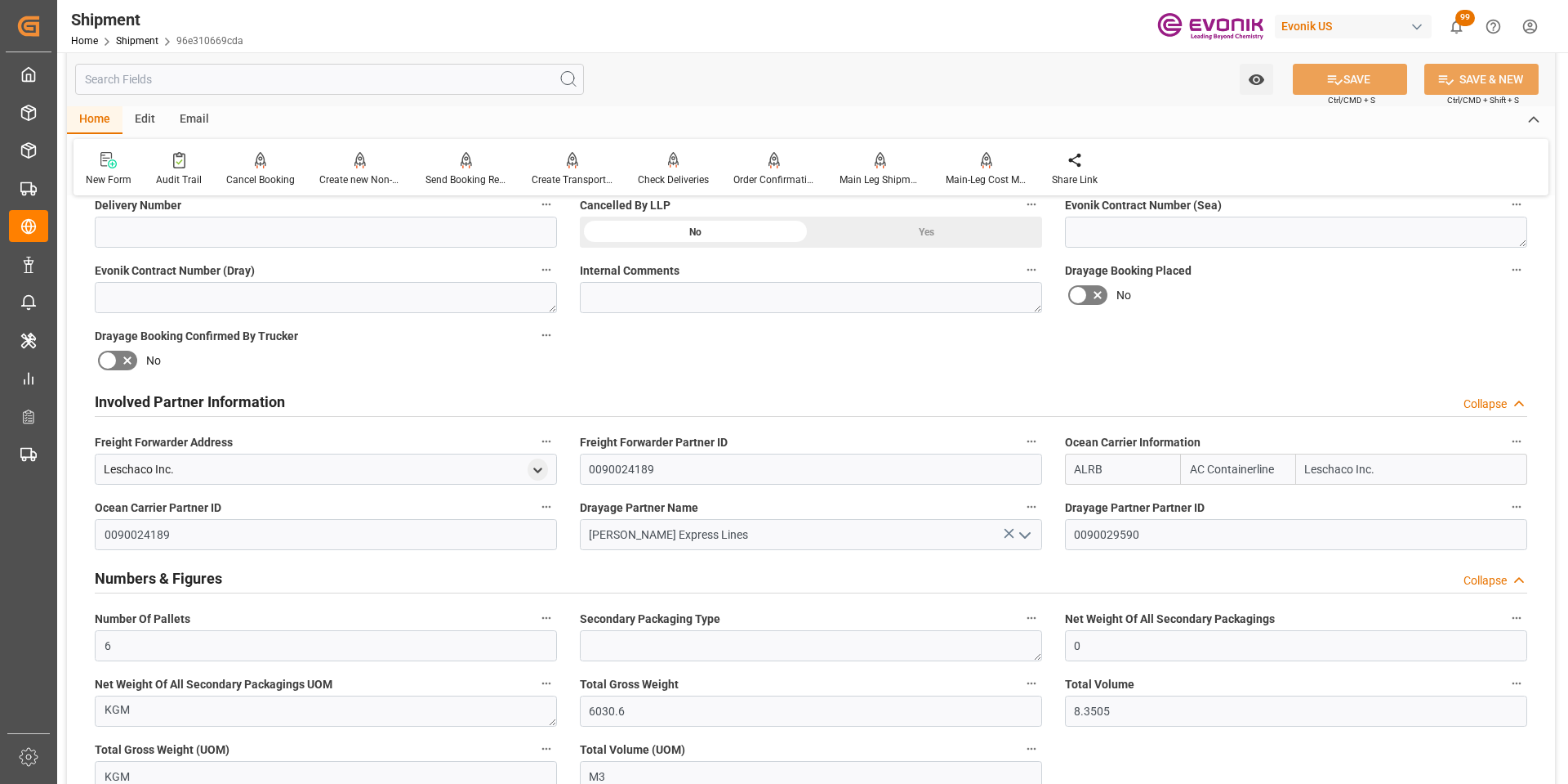
scroll to position [980, 0]
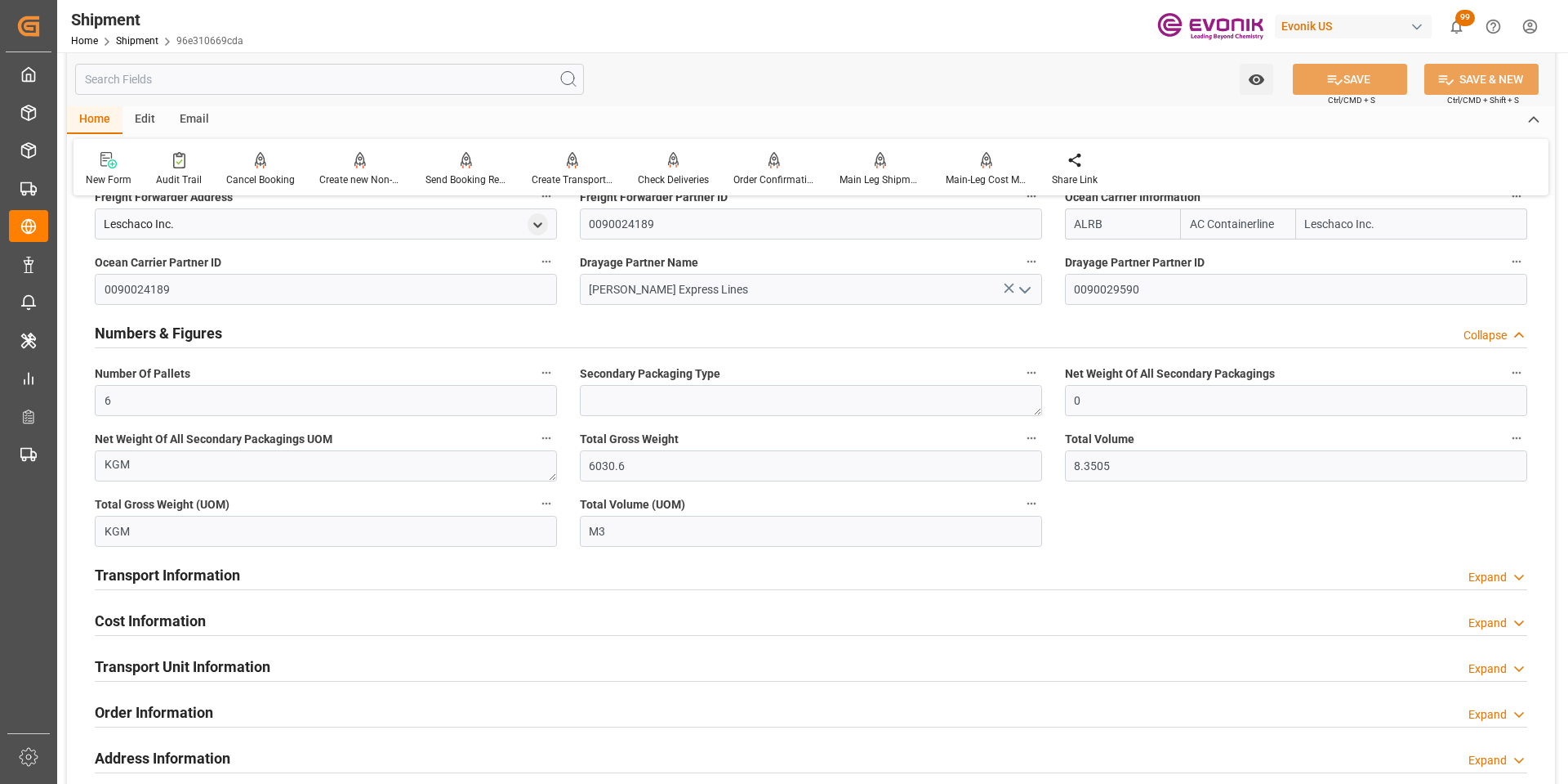
click at [486, 582] on div "Transport Information Expand" at bounding box center [811, 574] width 1433 height 31
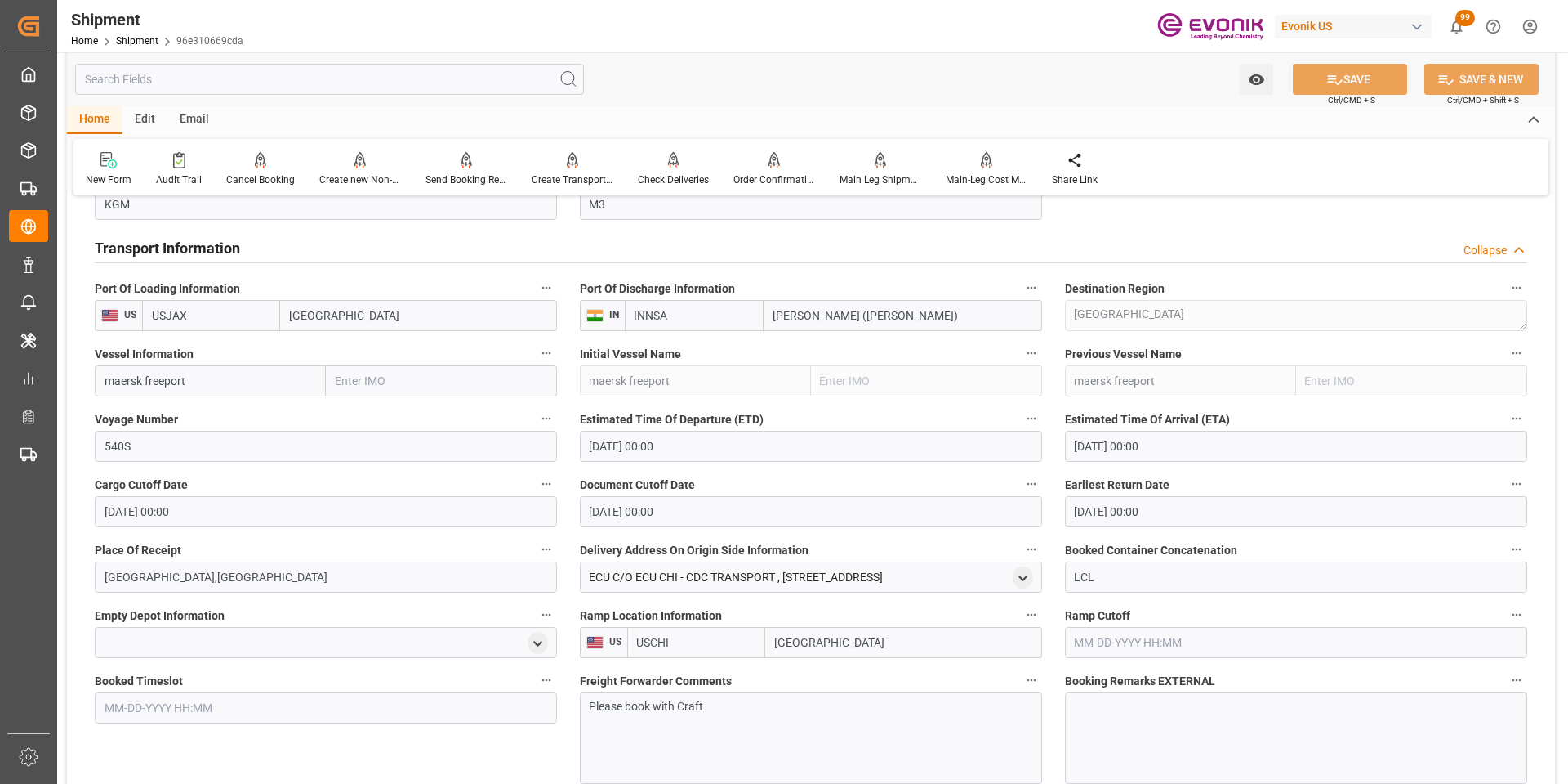
scroll to position [1635, 0]
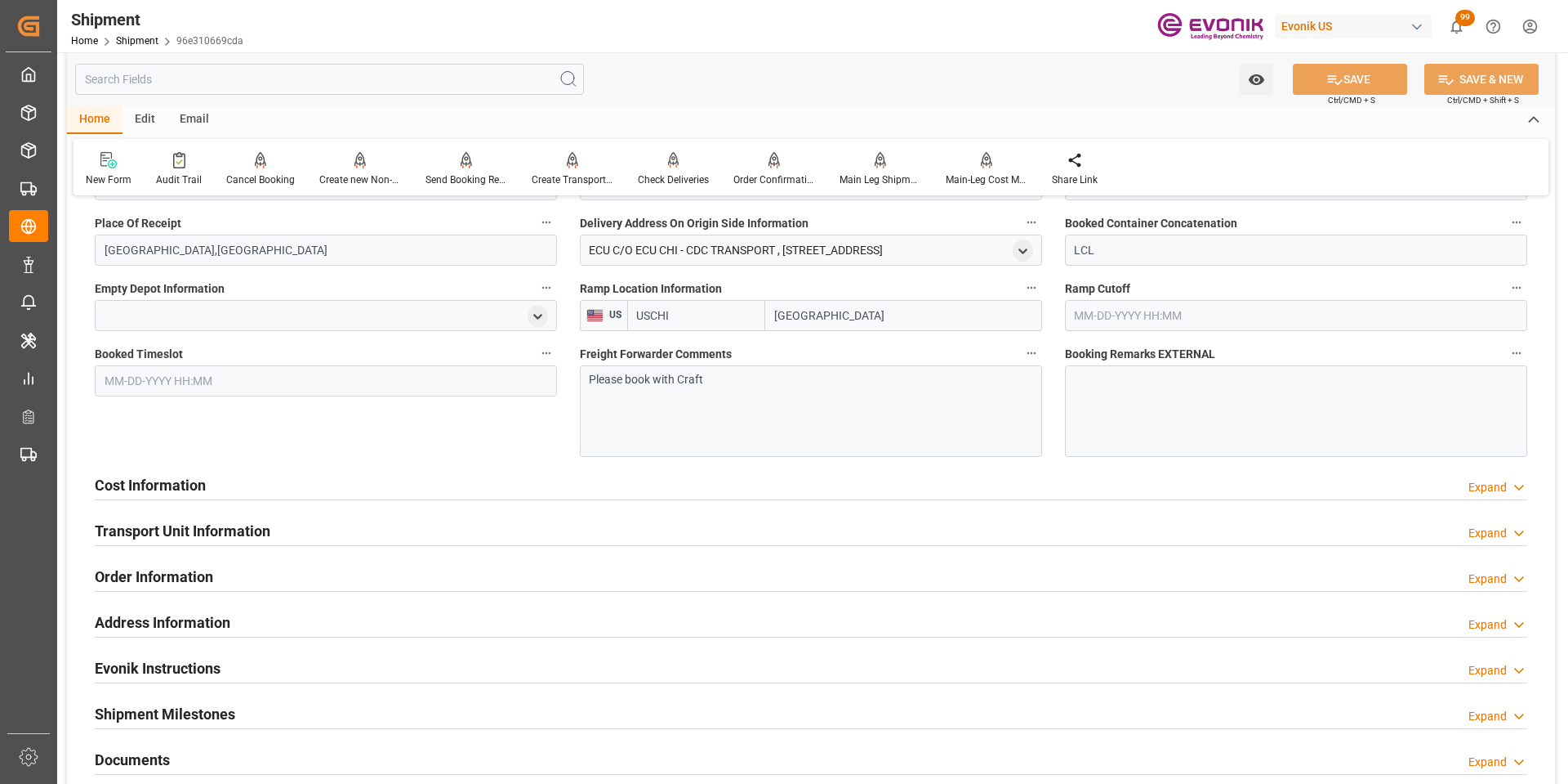
click at [744, 390] on div "Please book with Craft" at bounding box center [812, 411] width 463 height 91
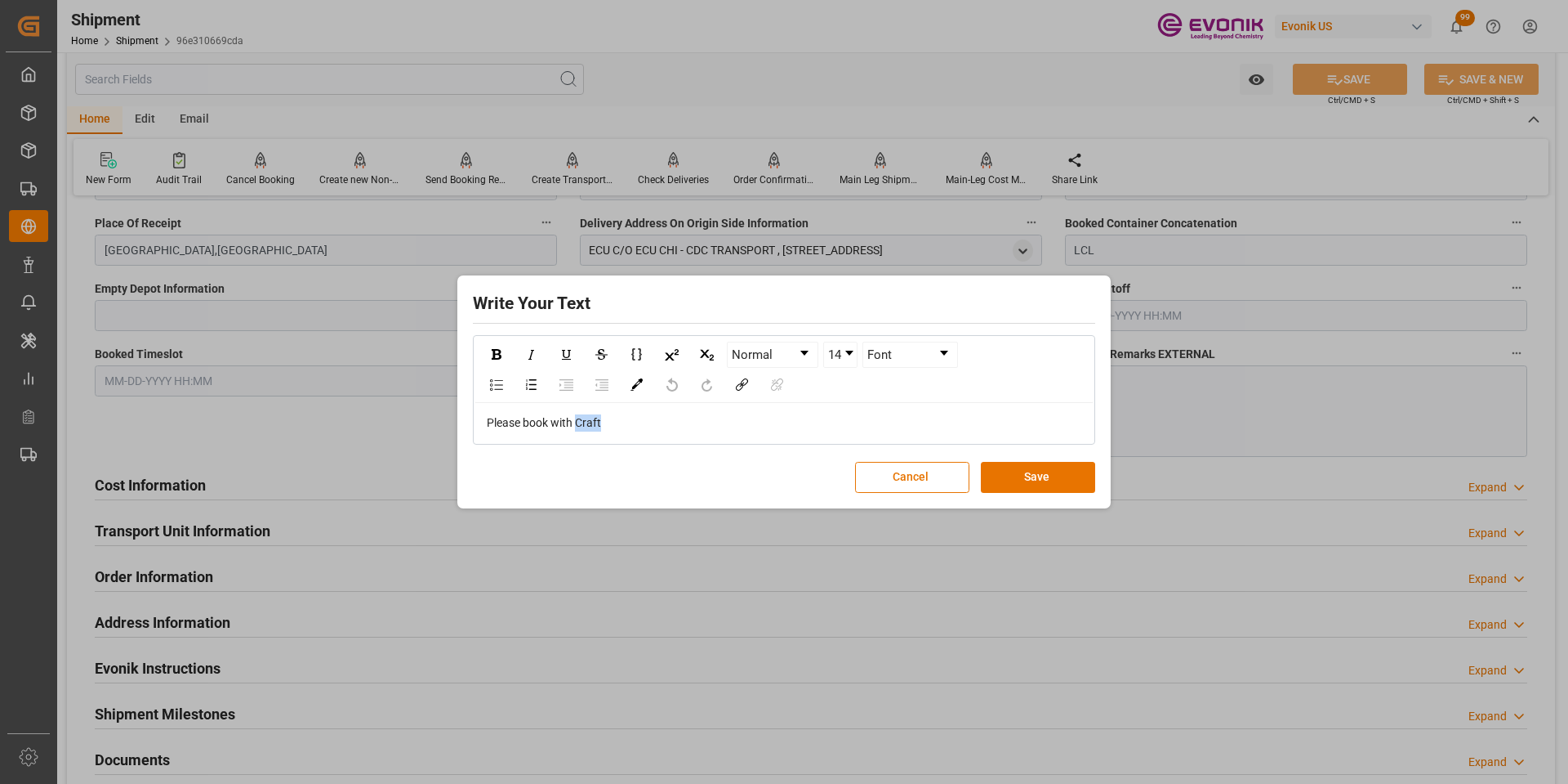
drag, startPoint x: 615, startPoint y: 421, endPoint x: 577, endPoint y: 416, distance: 38.3
click at [577, 416] on div "Please book with Craft" at bounding box center [784, 423] width 596 height 18
click at [1056, 479] on button "Save" at bounding box center [1038, 478] width 115 height 31
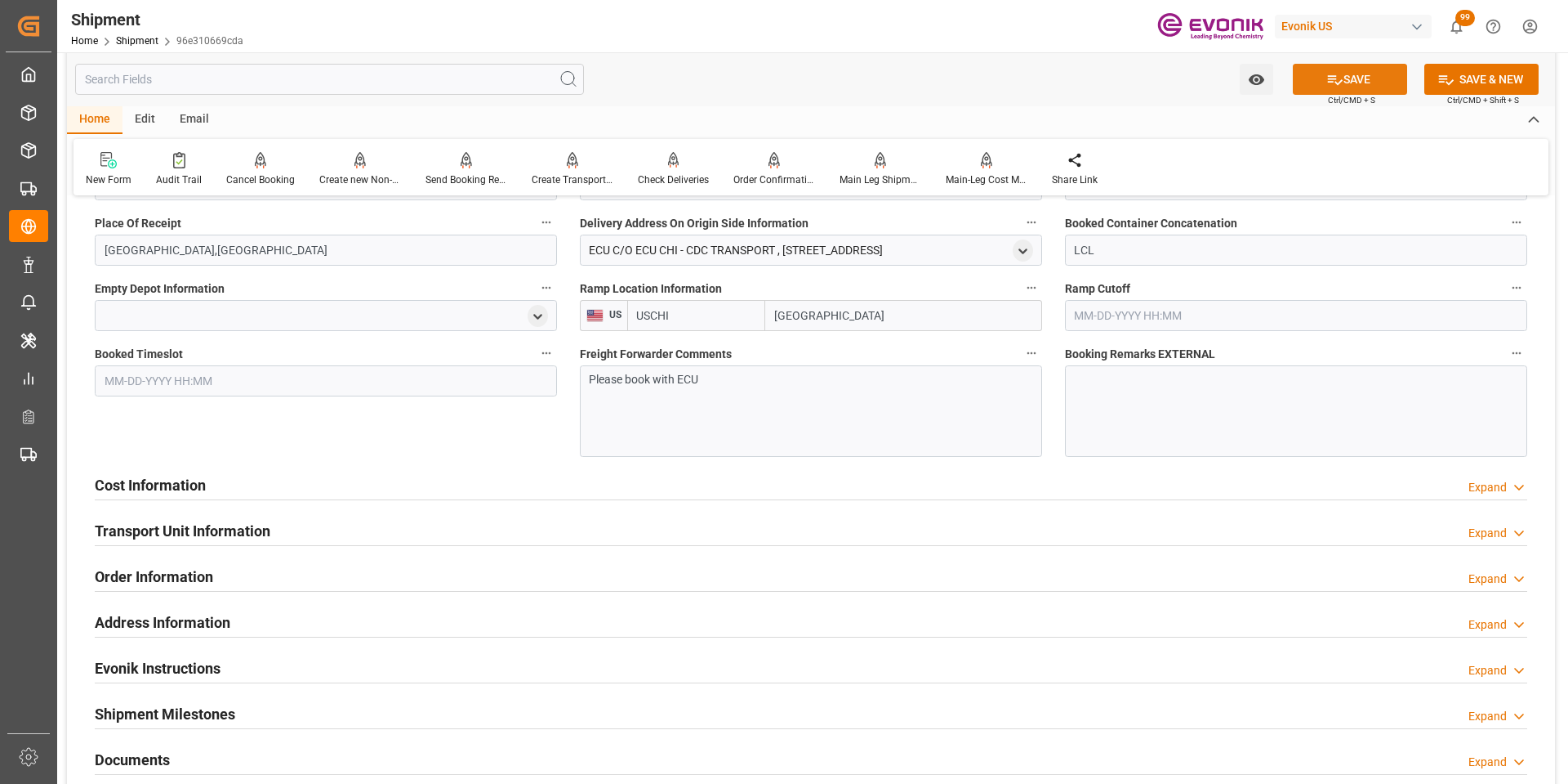
click at [1323, 91] on button "SAVE" at bounding box center [1350, 80] width 115 height 31
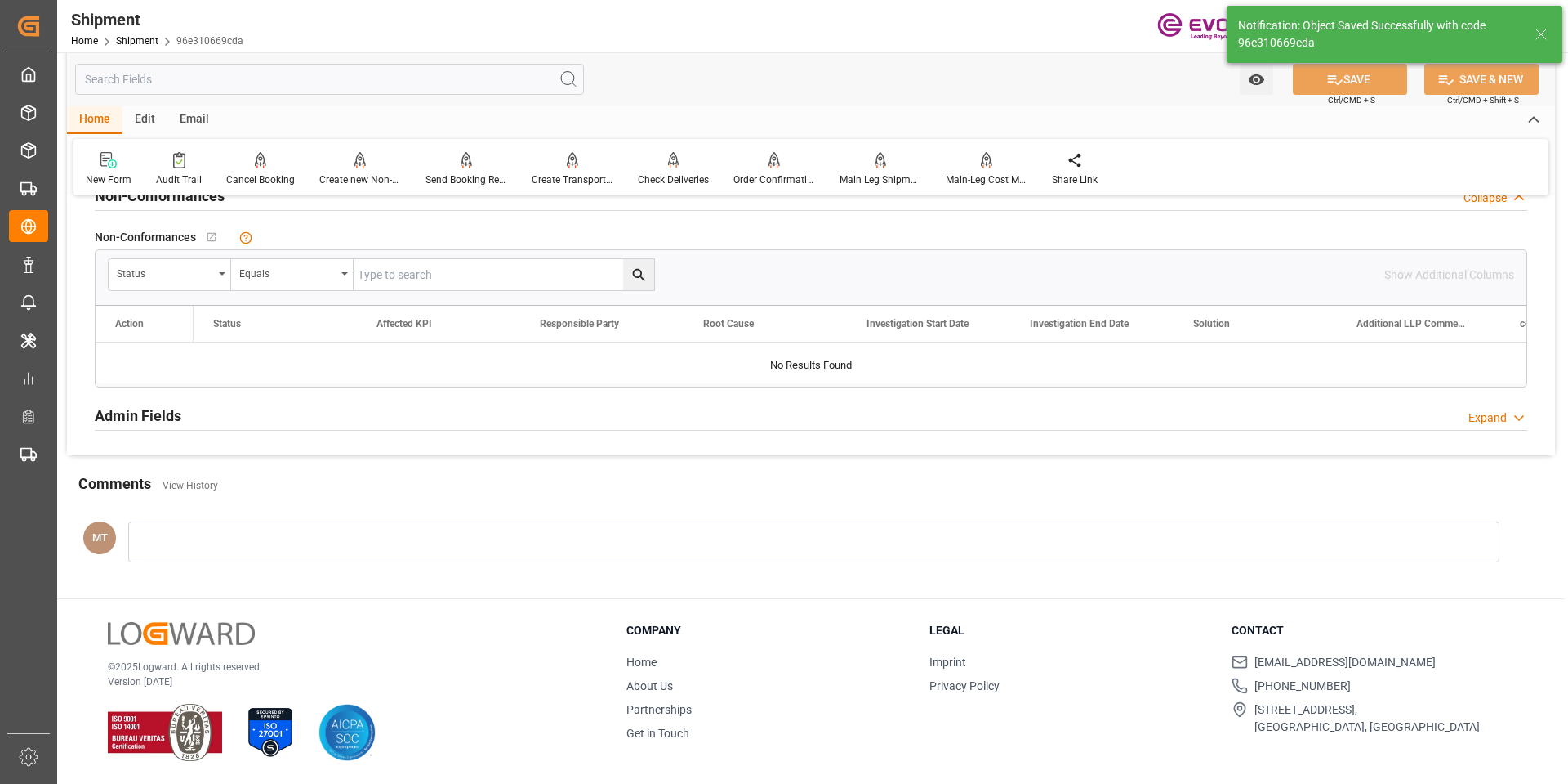
type input "Submitted to FFW for Booking"
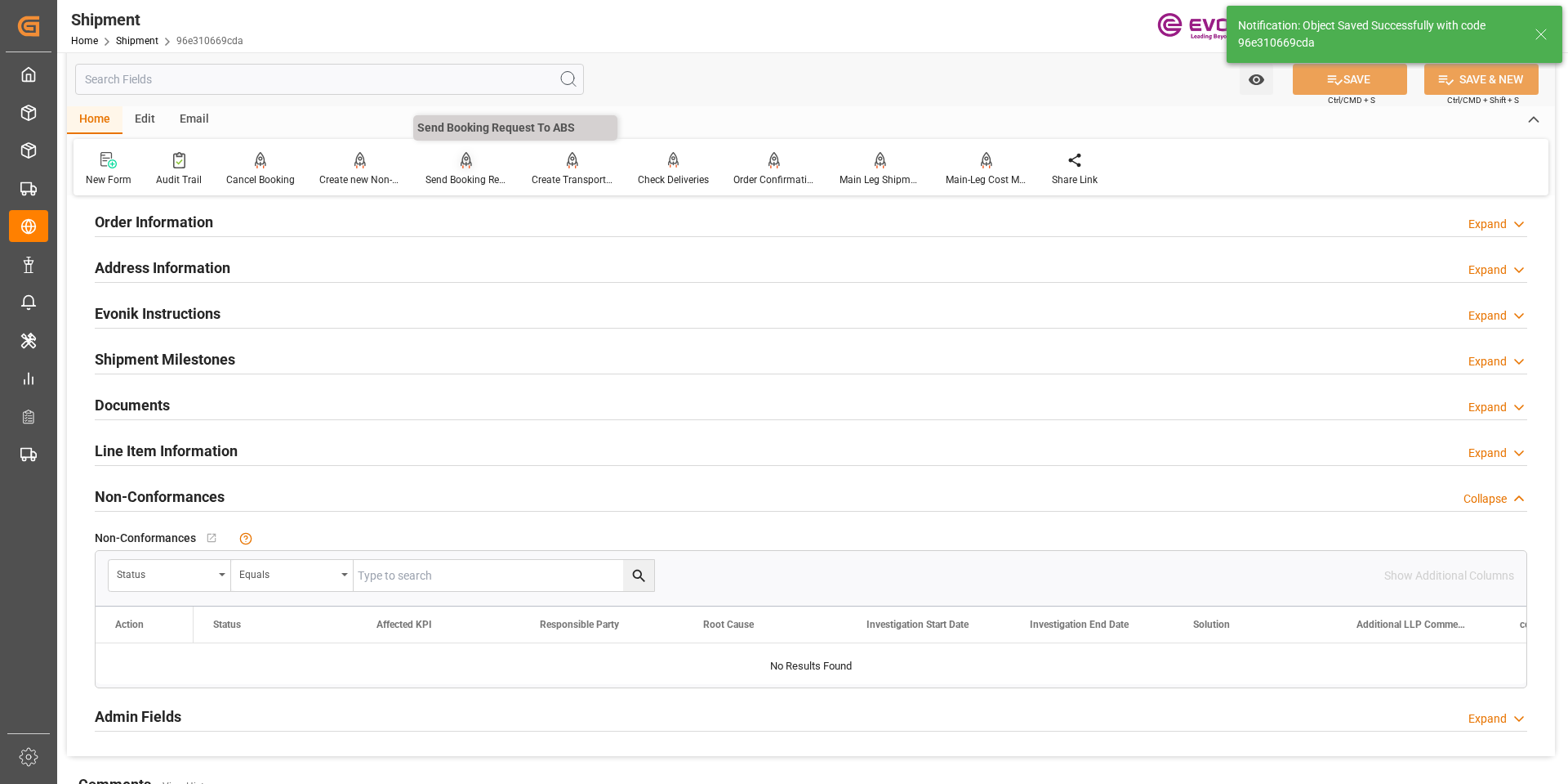
click at [477, 176] on div "Send Booking Request To ABS" at bounding box center [467, 179] width 82 height 15
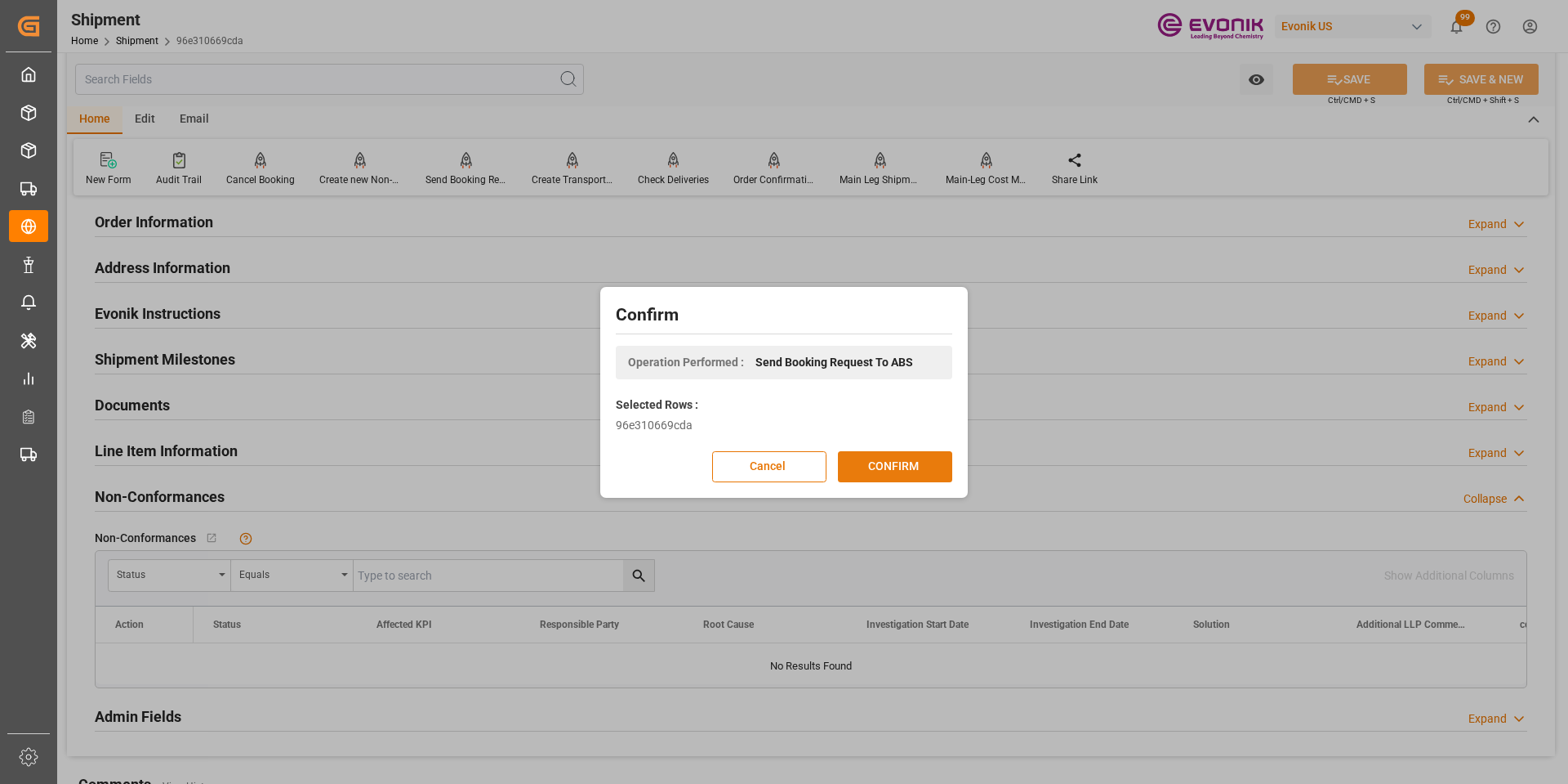
click at [882, 463] on button "CONFIRM" at bounding box center [895, 467] width 115 height 31
